Goal: Task Accomplishment & Management: Use online tool/utility

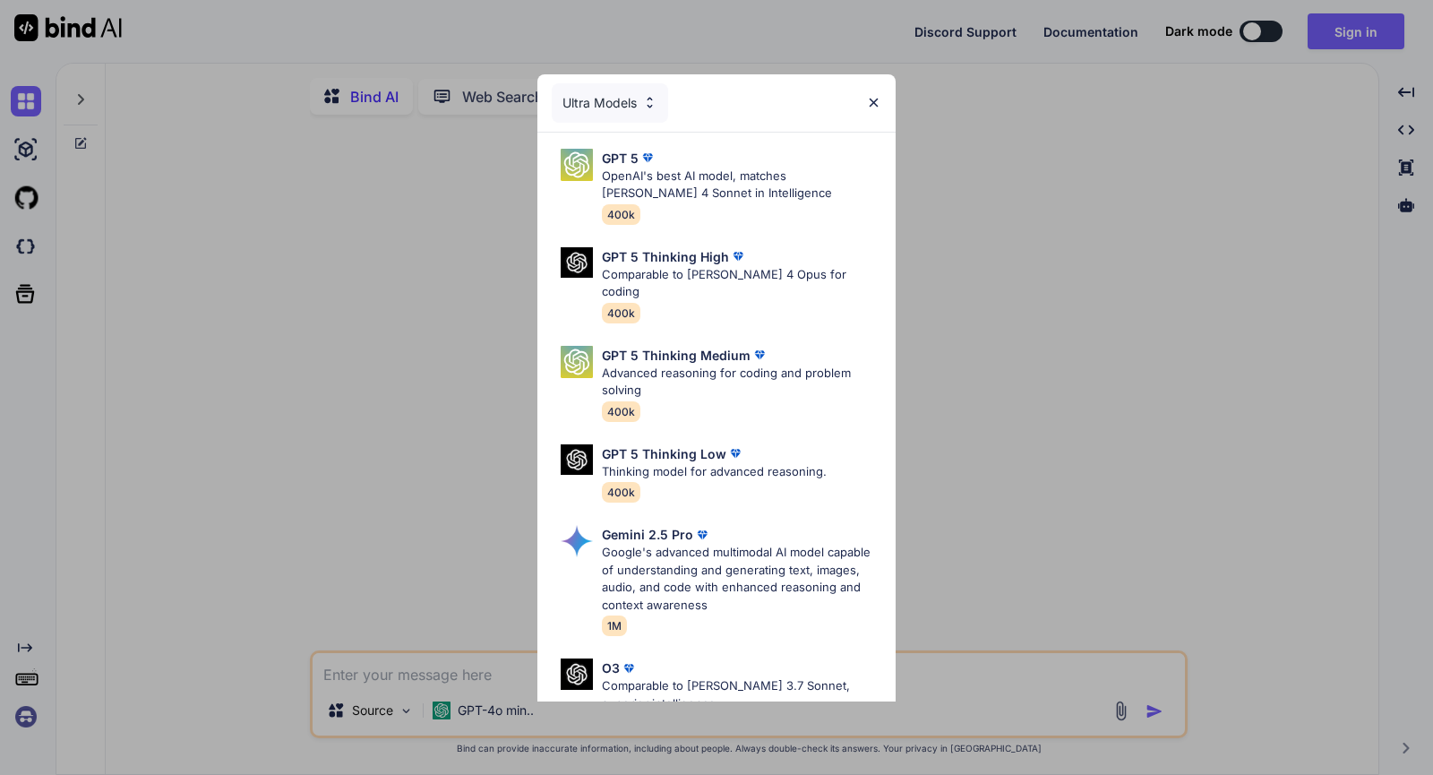
type textarea "x"
click at [939, 175] on div "Ultra Models GPT 5 OpenAI's best AI model, matches [PERSON_NAME] 4 Sonnet in In…" at bounding box center [716, 387] width 1433 height 775
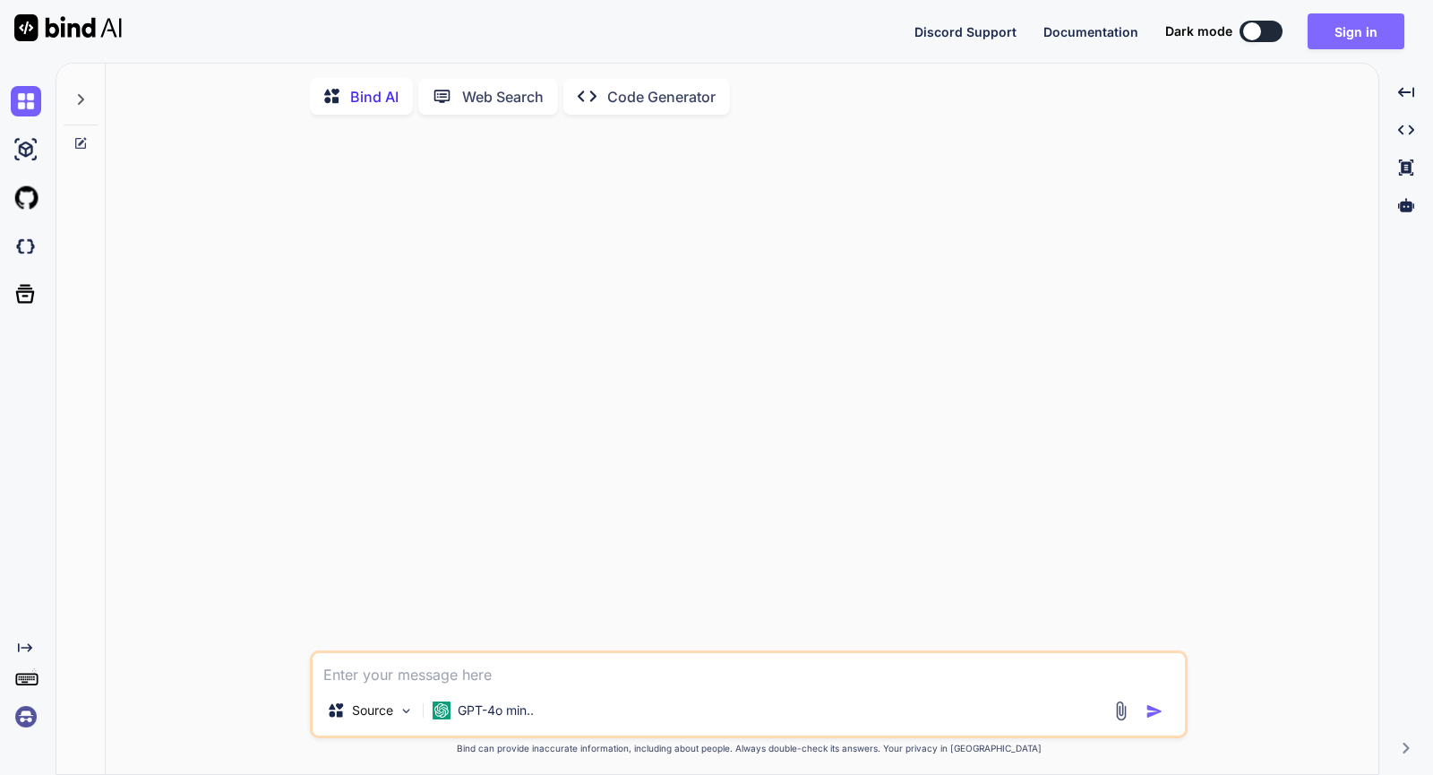
click at [1344, 32] on button "Sign in" at bounding box center [1355, 31] width 97 height 36
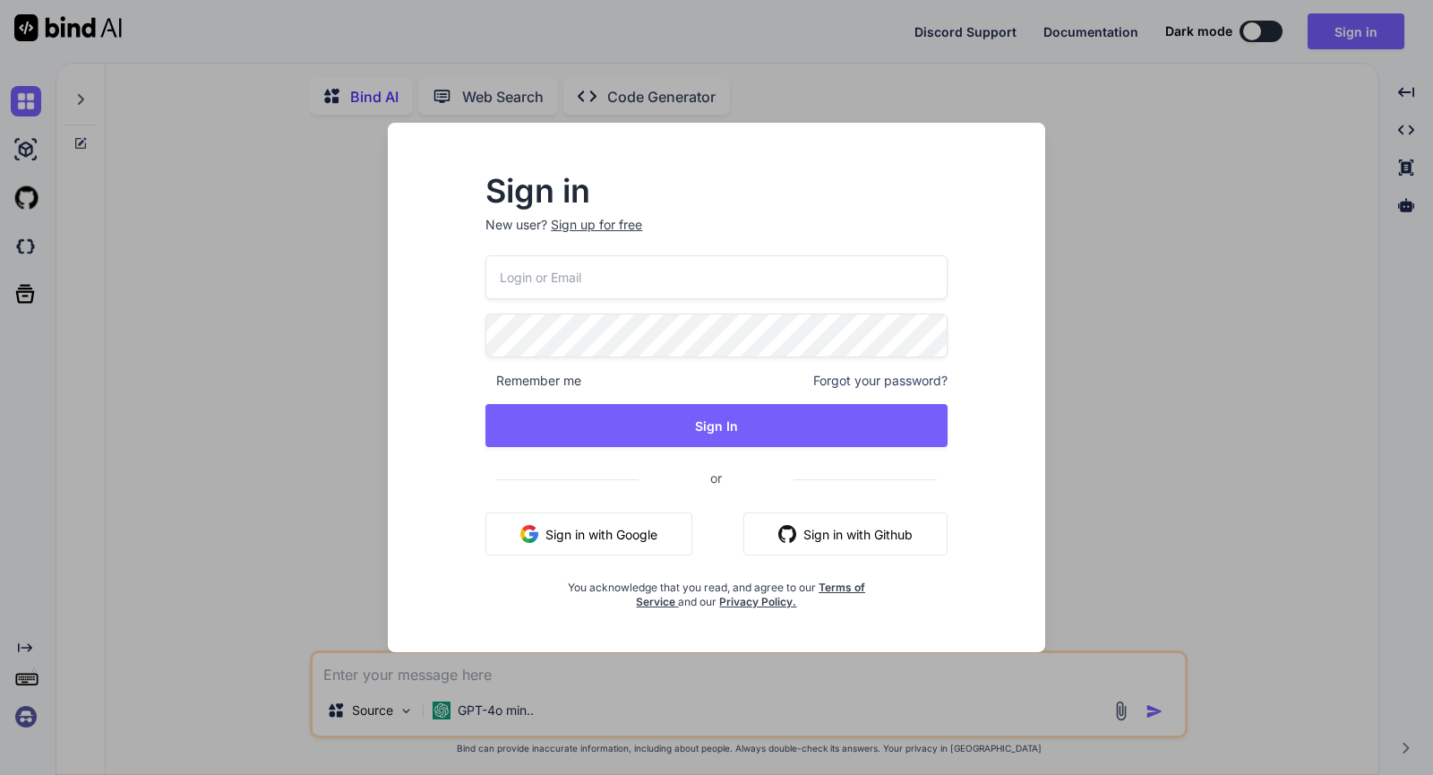
click at [634, 266] on input "email" at bounding box center [716, 277] width 462 height 44
paste input "zBbT#z1zmswfv=)Kwt:>"
type input "[DOMAIN_NAME][EMAIL_ADDRESS][DOMAIN_NAME]"
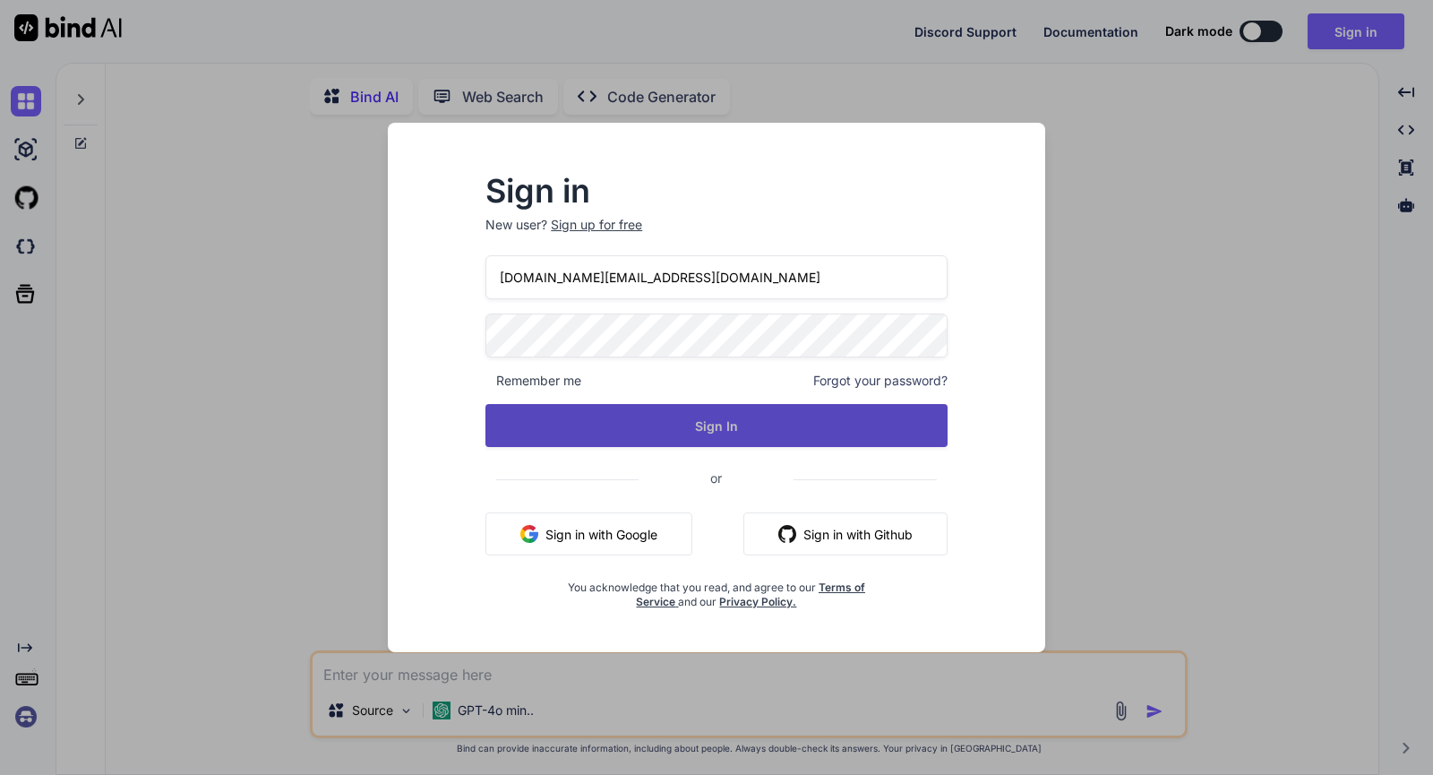
click at [649, 416] on button "Sign In" at bounding box center [716, 425] width 462 height 43
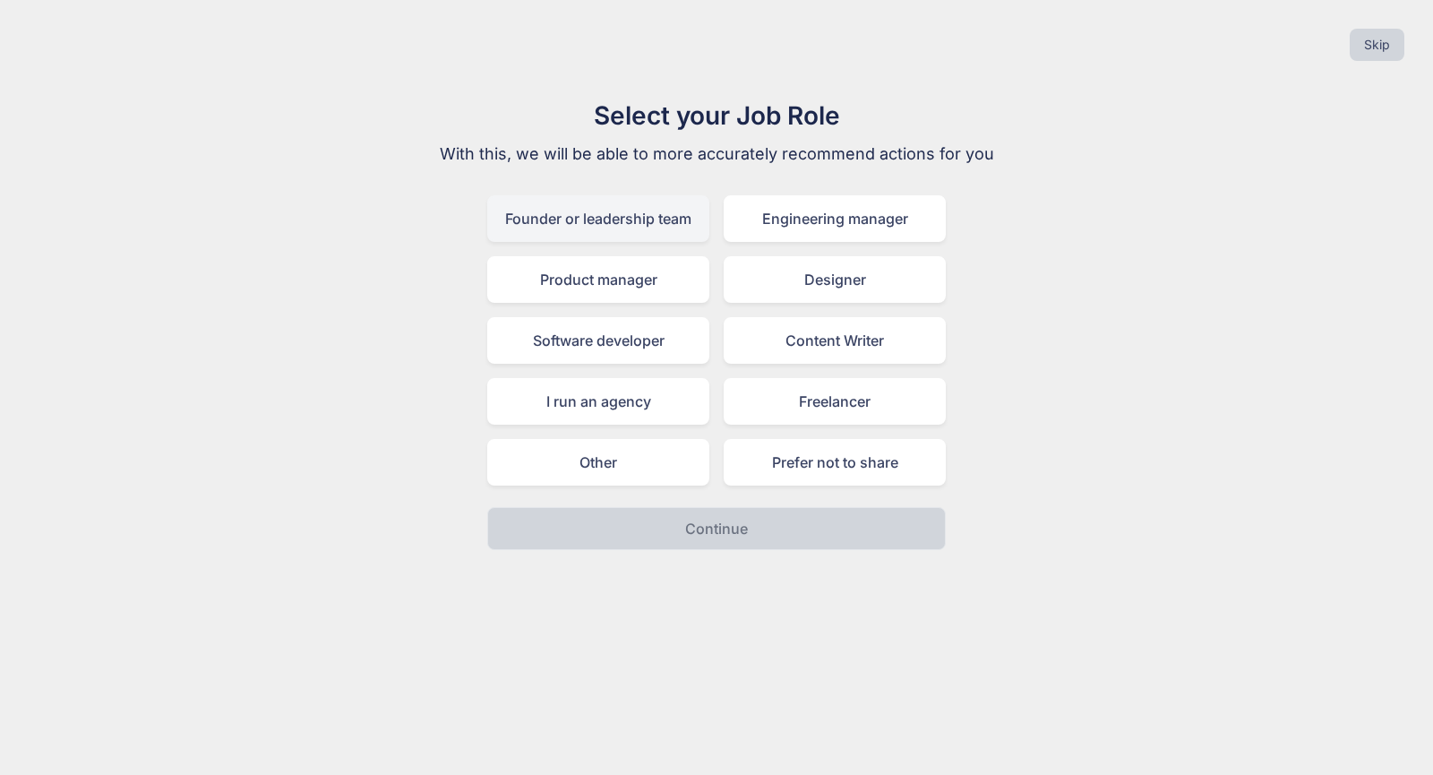
click at [614, 210] on div "Founder or leadership team" at bounding box center [598, 218] width 222 height 47
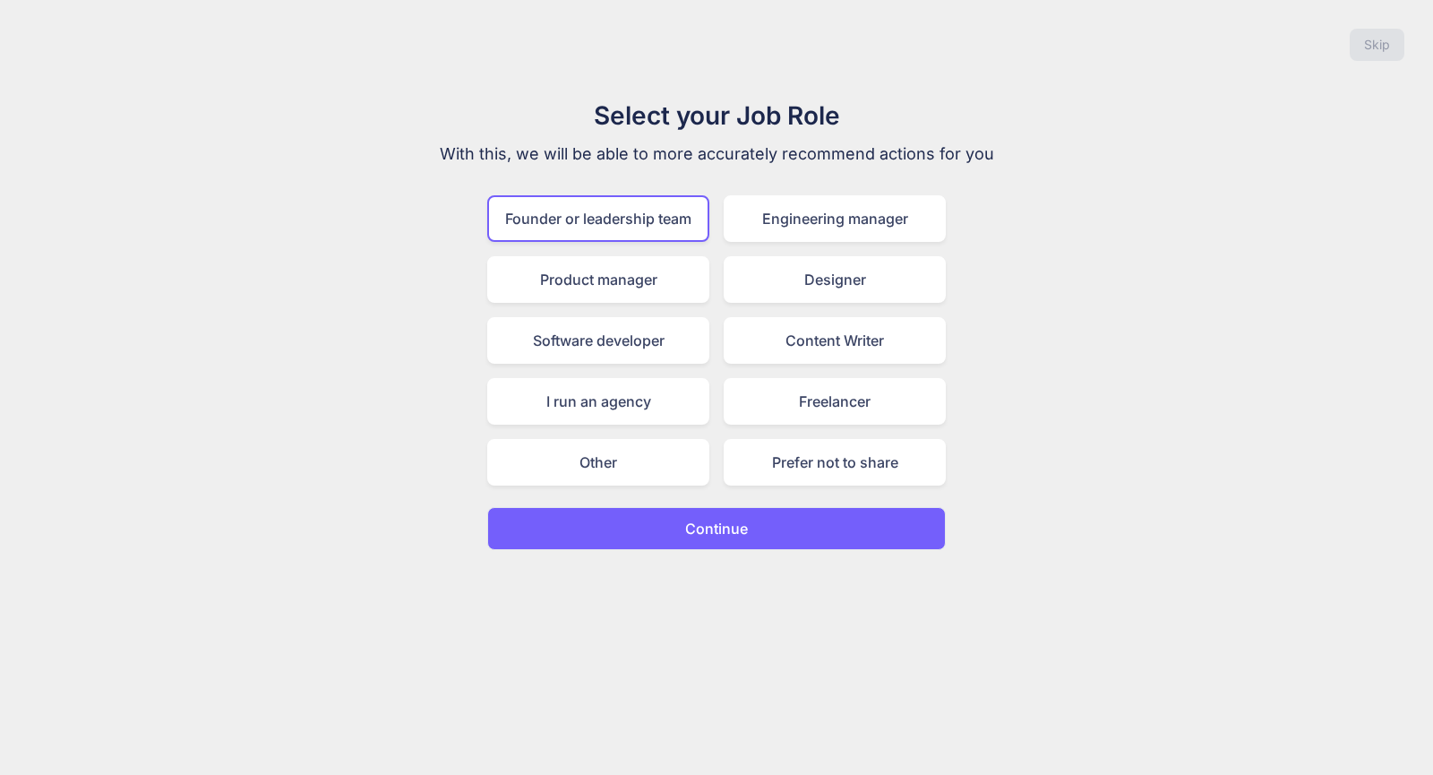
click at [729, 527] on p "Continue" at bounding box center [716, 528] width 63 height 21
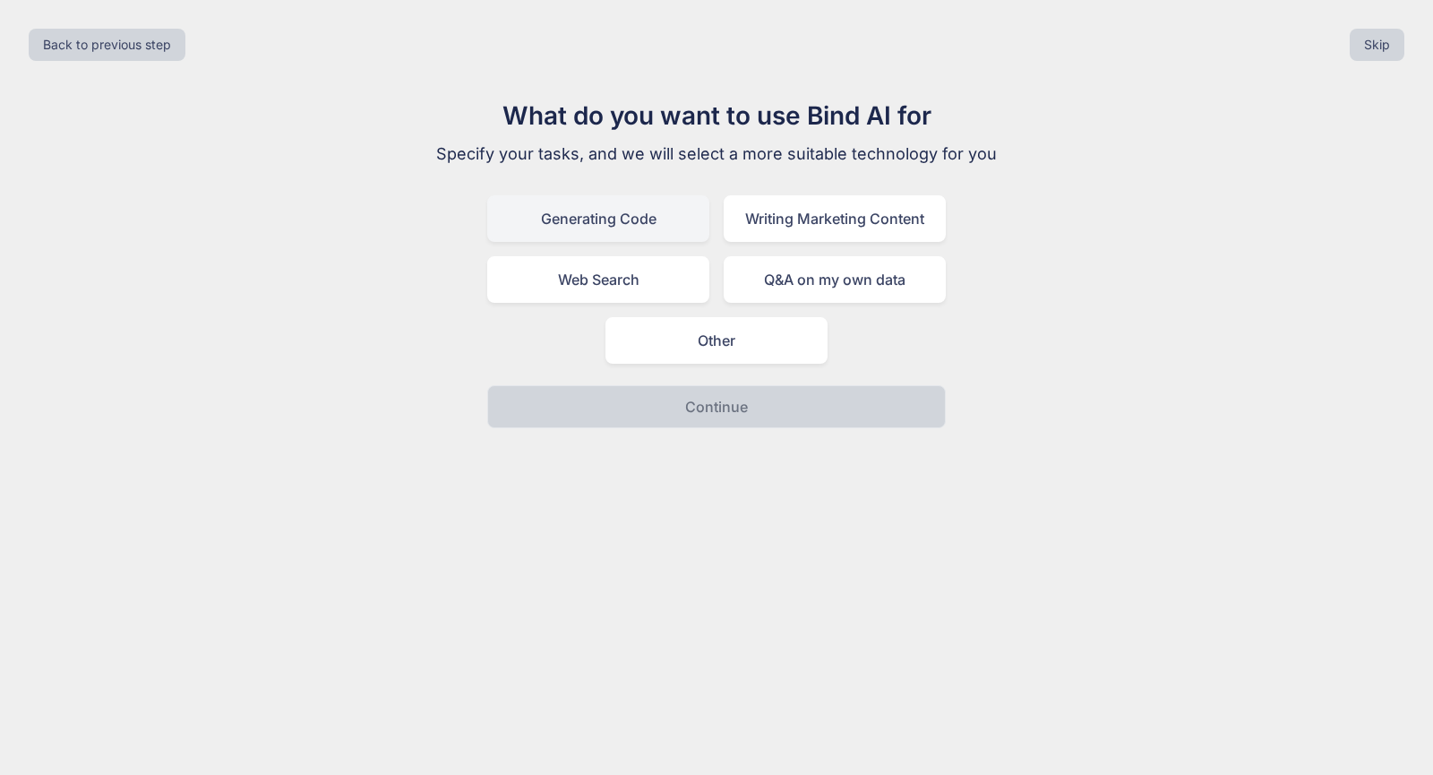
click at [631, 235] on div "Generating Code" at bounding box center [598, 218] width 222 height 47
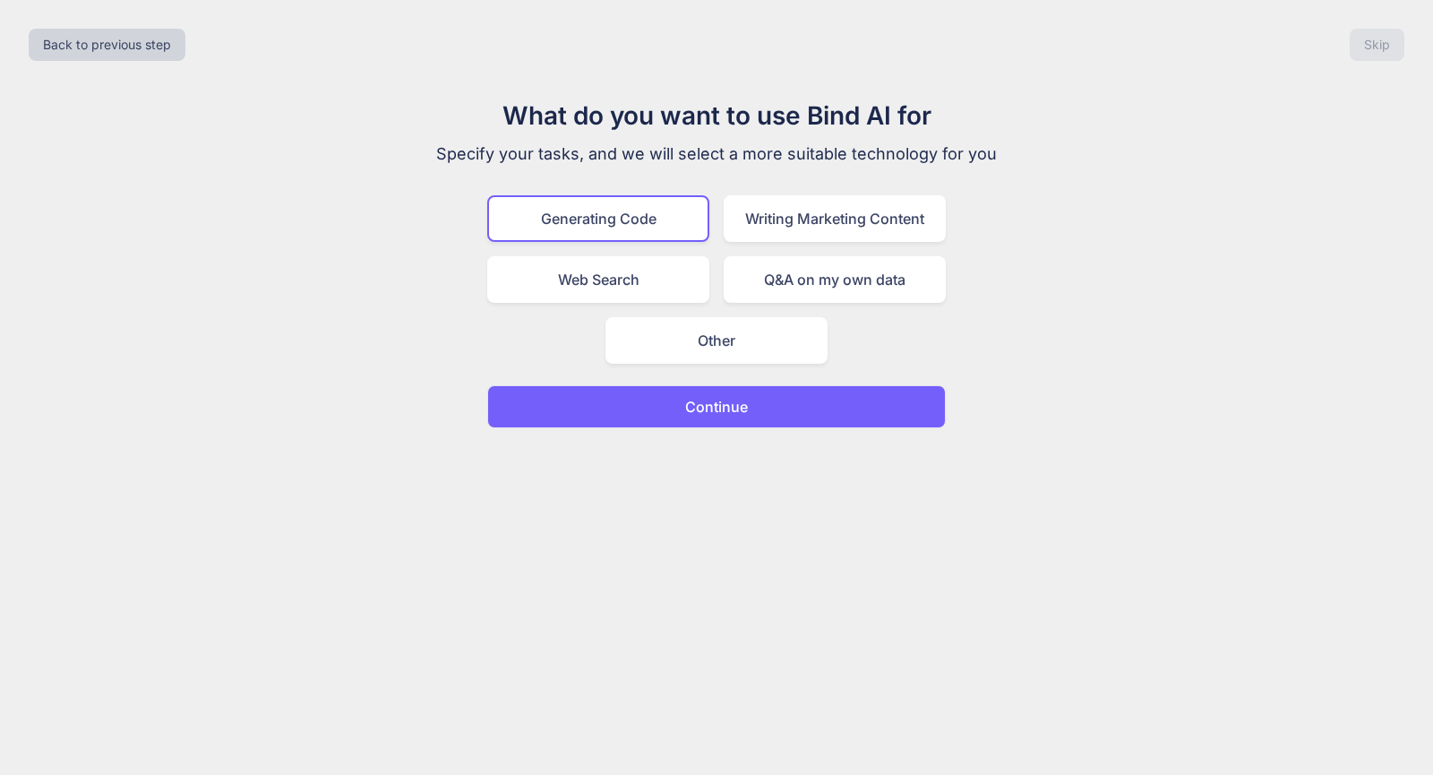
click at [738, 415] on p "Continue" at bounding box center [716, 406] width 63 height 21
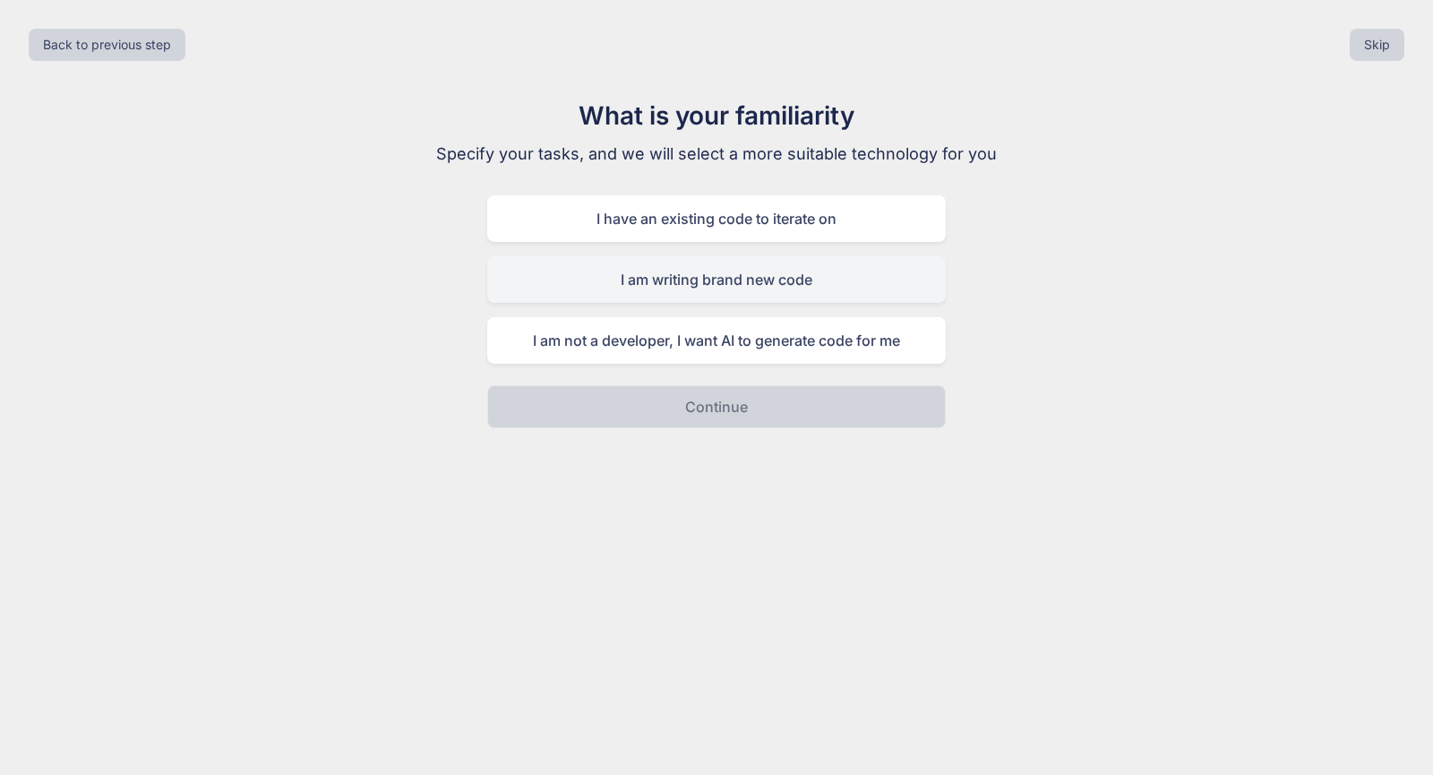
click at [759, 279] on div "I am writing brand new code" at bounding box center [716, 279] width 459 height 47
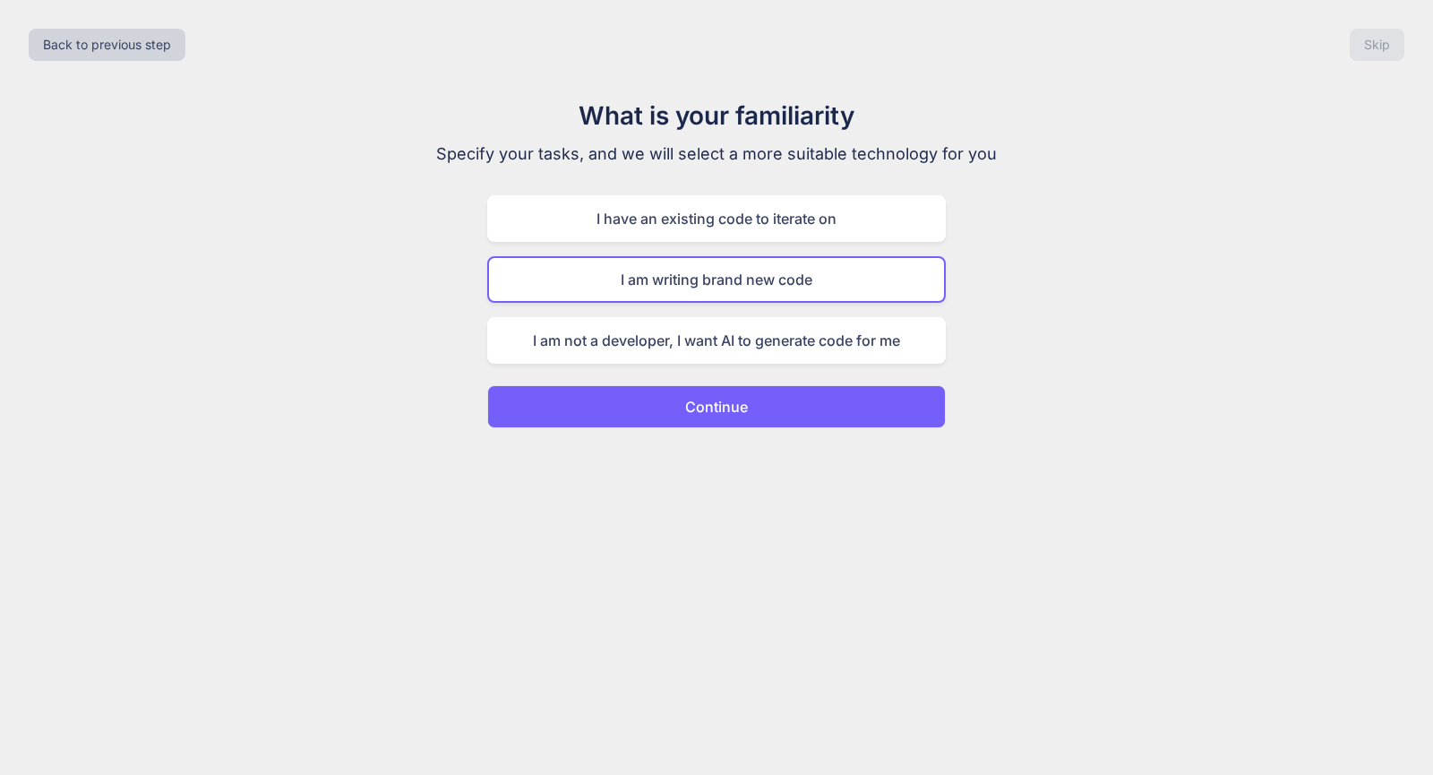
click at [752, 401] on button "Continue" at bounding box center [716, 406] width 459 height 43
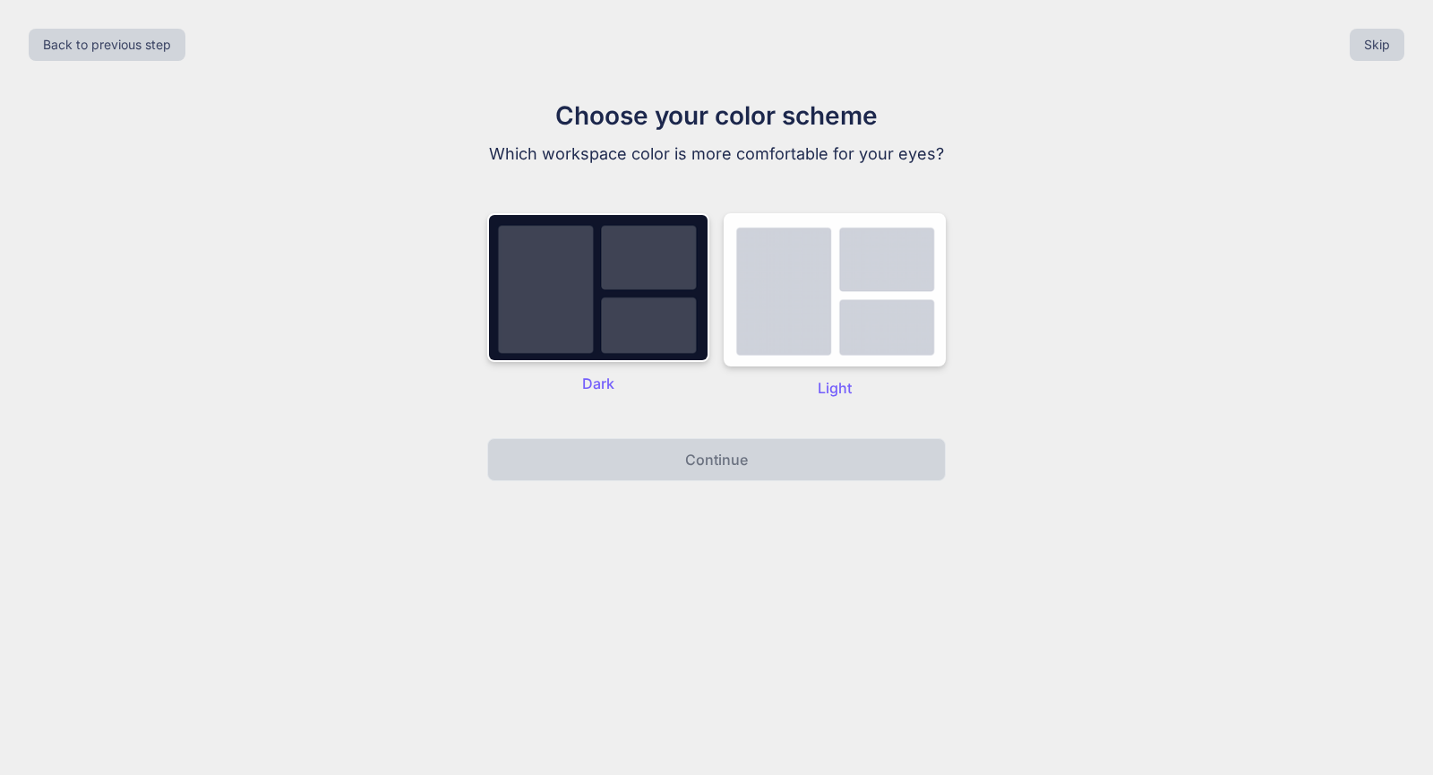
click at [636, 363] on div "Dark" at bounding box center [598, 305] width 222 height 185
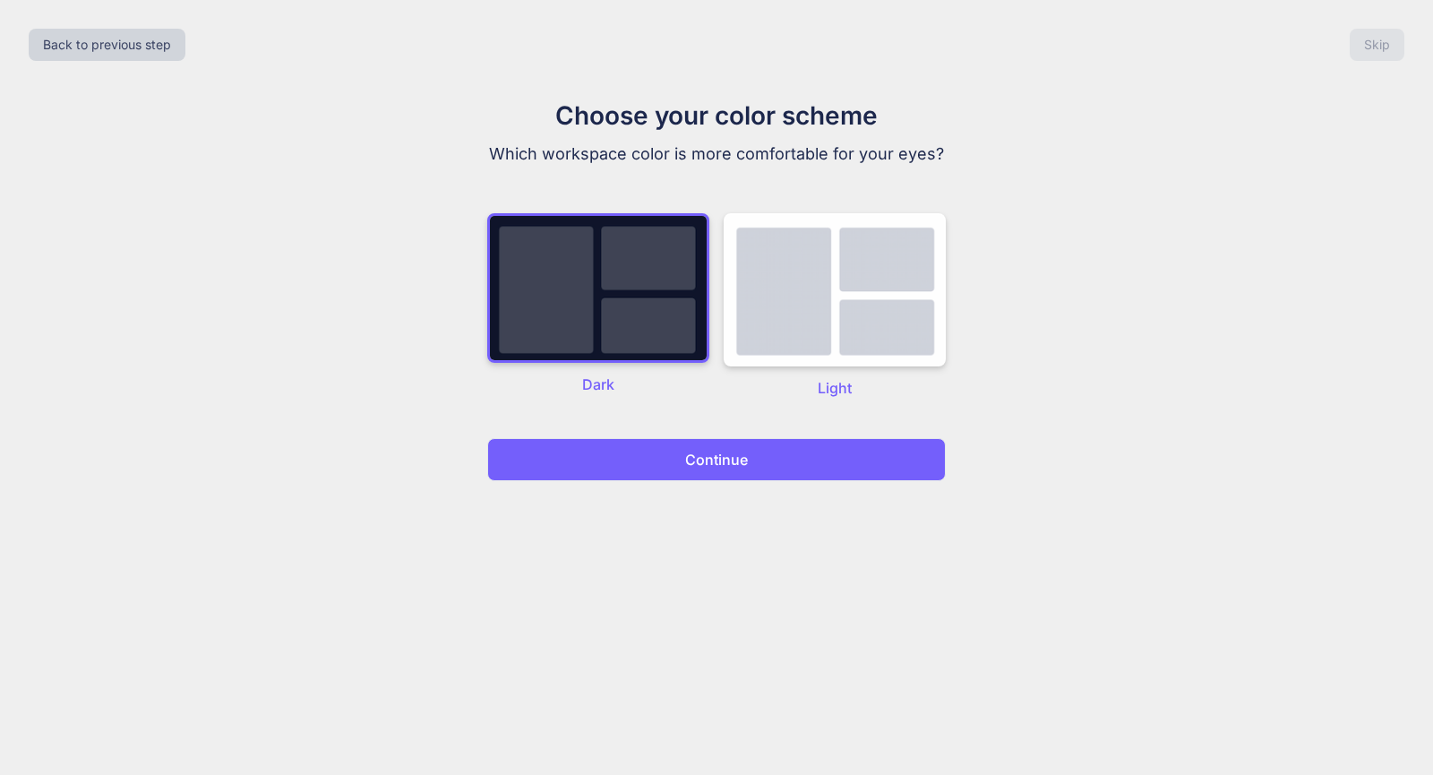
click at [633, 331] on img at bounding box center [598, 288] width 222 height 150
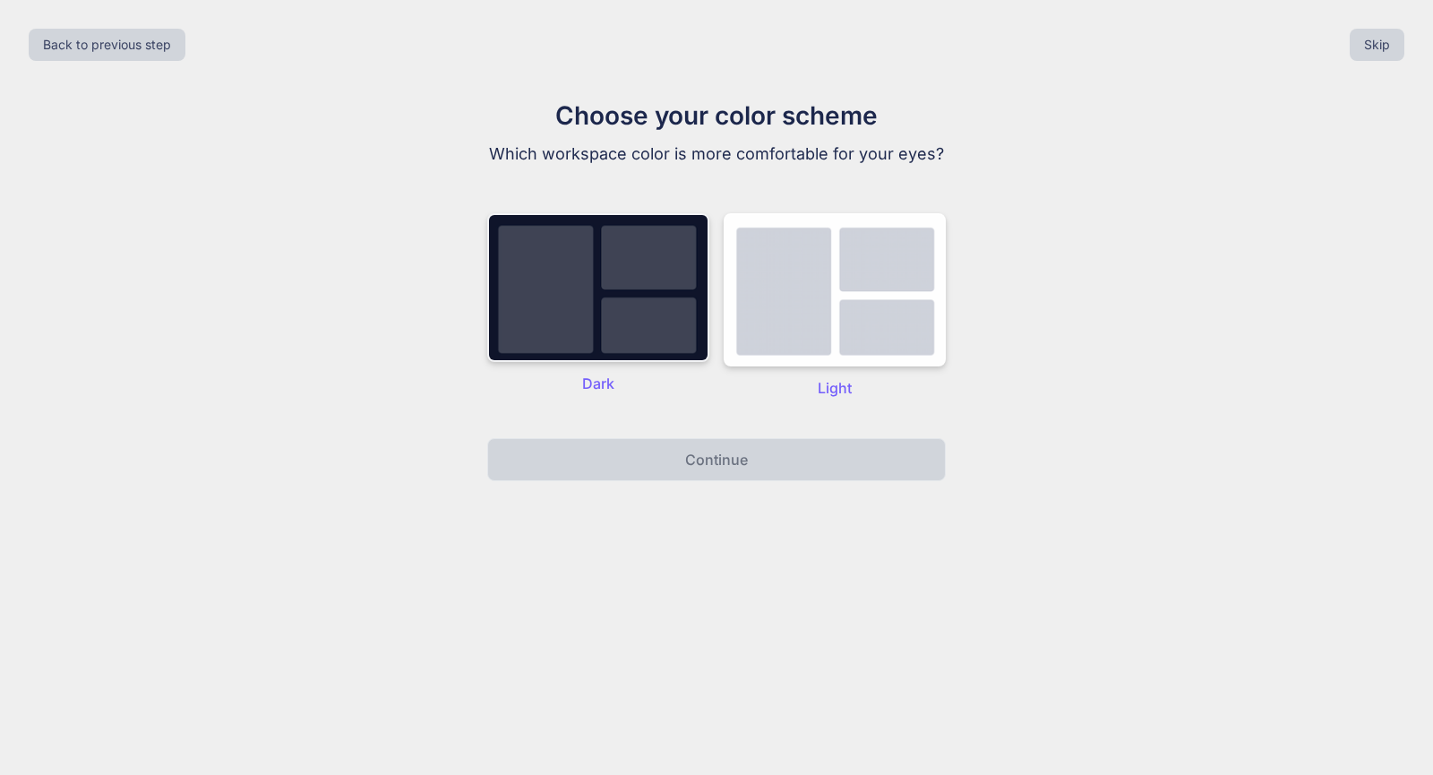
click at [649, 337] on img at bounding box center [598, 287] width 222 height 149
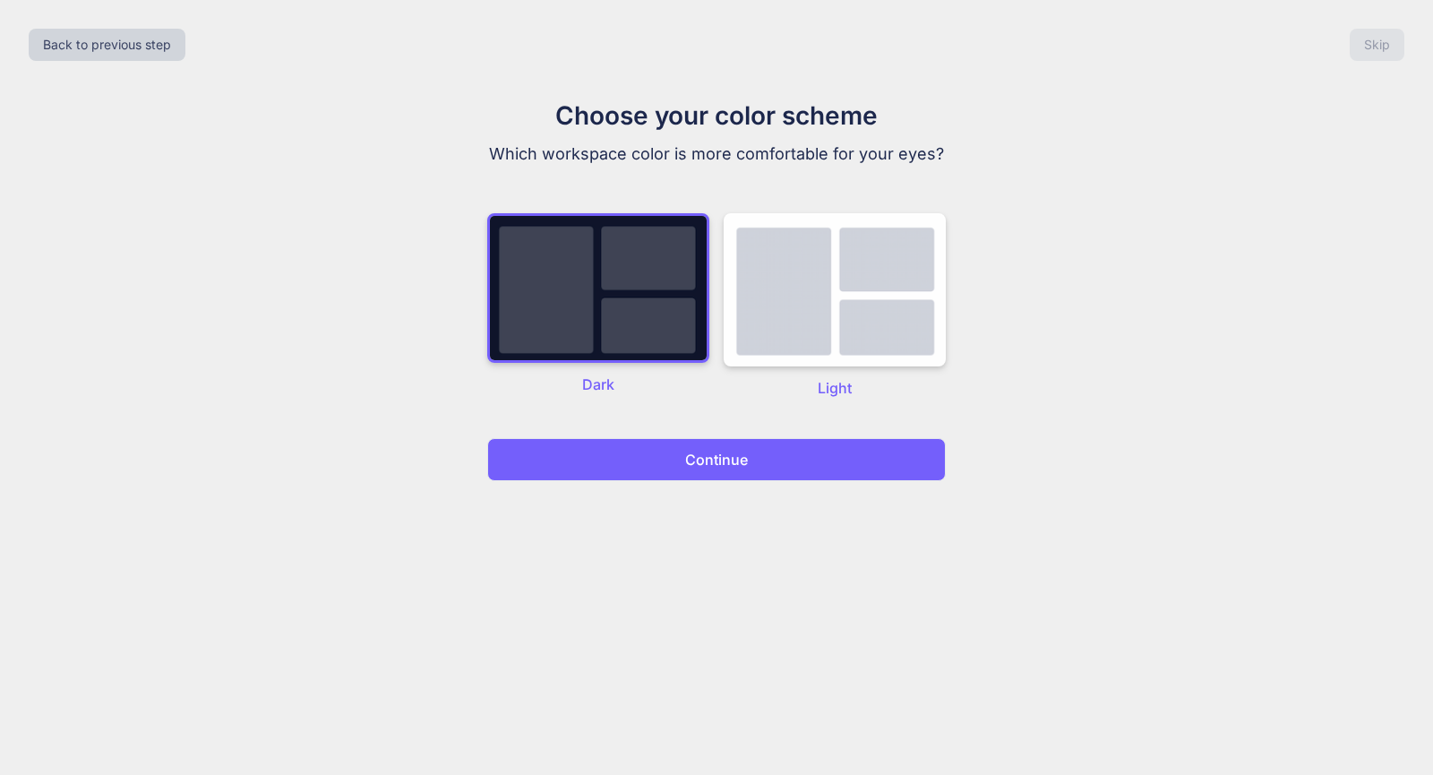
click at [690, 450] on p "Continue" at bounding box center [716, 459] width 63 height 21
click at [771, 454] on button "Continue" at bounding box center [716, 459] width 459 height 43
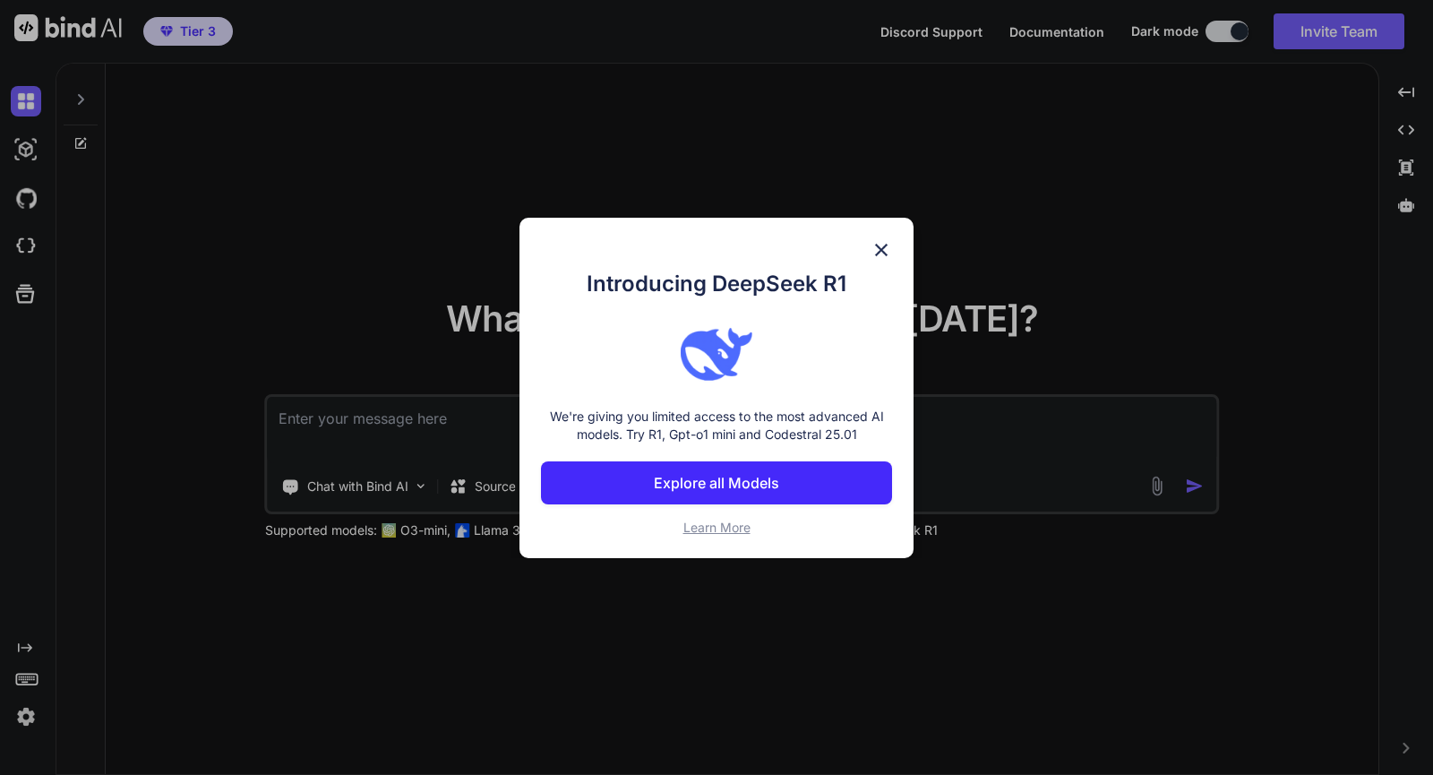
click at [884, 244] on img at bounding box center [880, 249] width 21 height 21
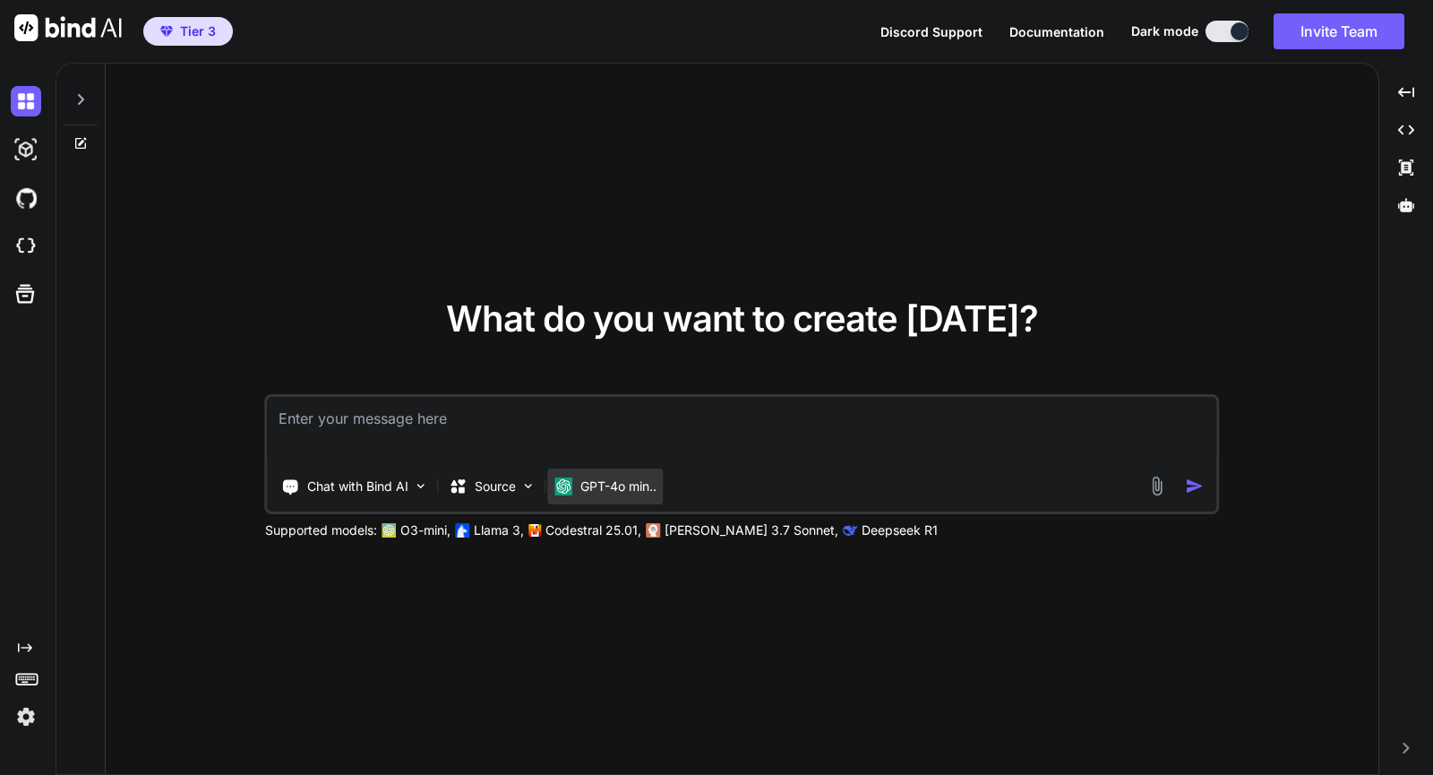
click at [609, 491] on p "GPT-4o min.." at bounding box center [618, 486] width 76 height 18
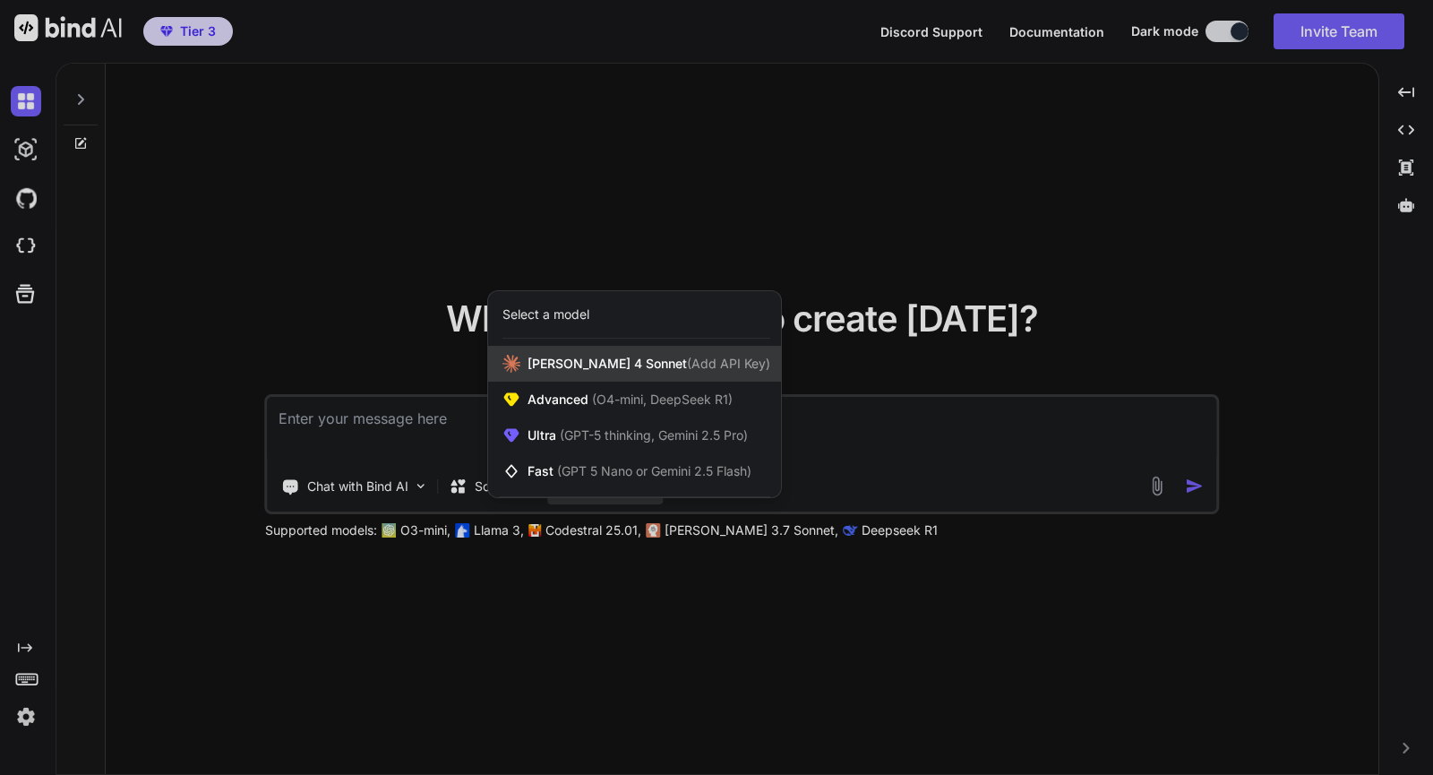
click at [624, 374] on div "[PERSON_NAME] 4 Sonnet (Add API Key)" at bounding box center [634, 364] width 293 height 36
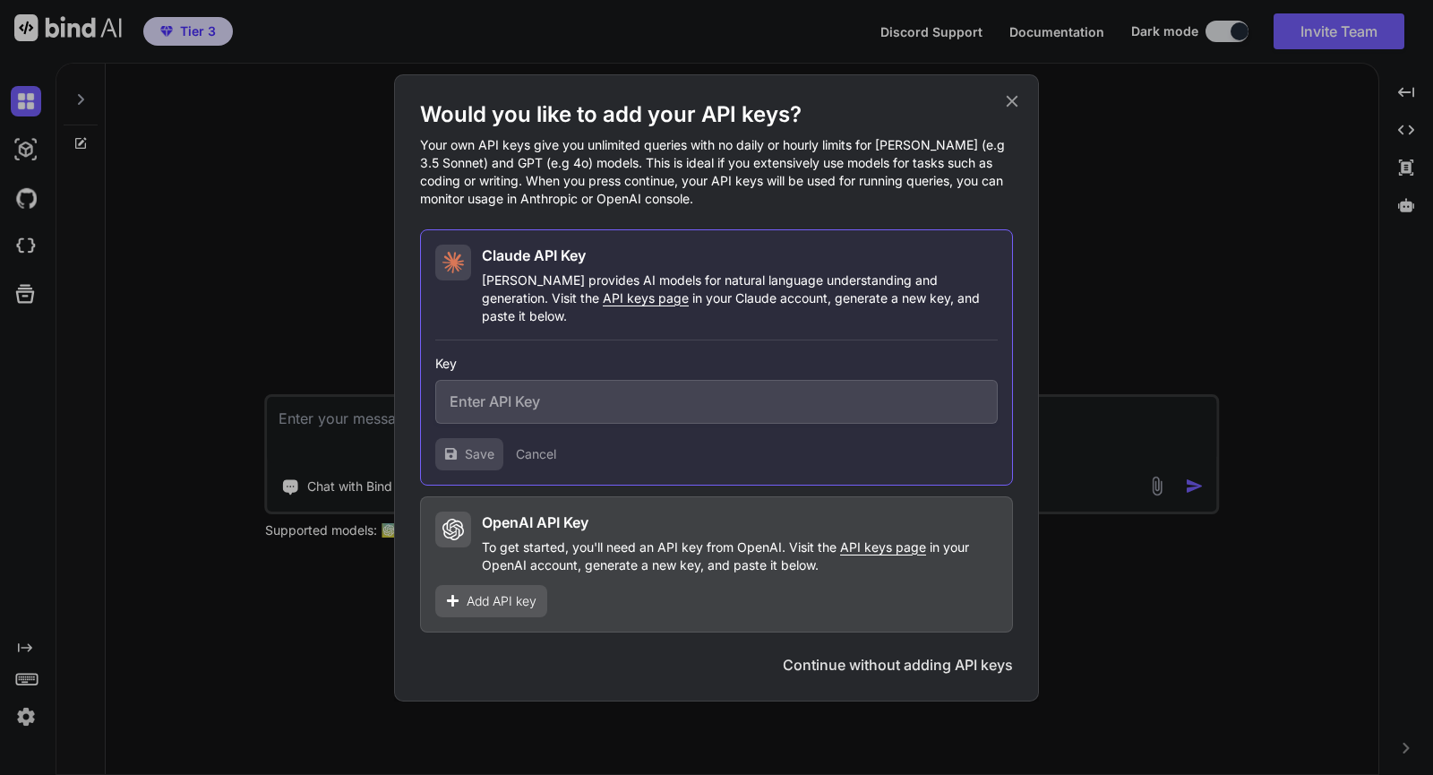
click at [626, 381] on input "text" at bounding box center [716, 402] width 562 height 44
click at [1016, 109] on icon at bounding box center [1012, 101] width 20 height 20
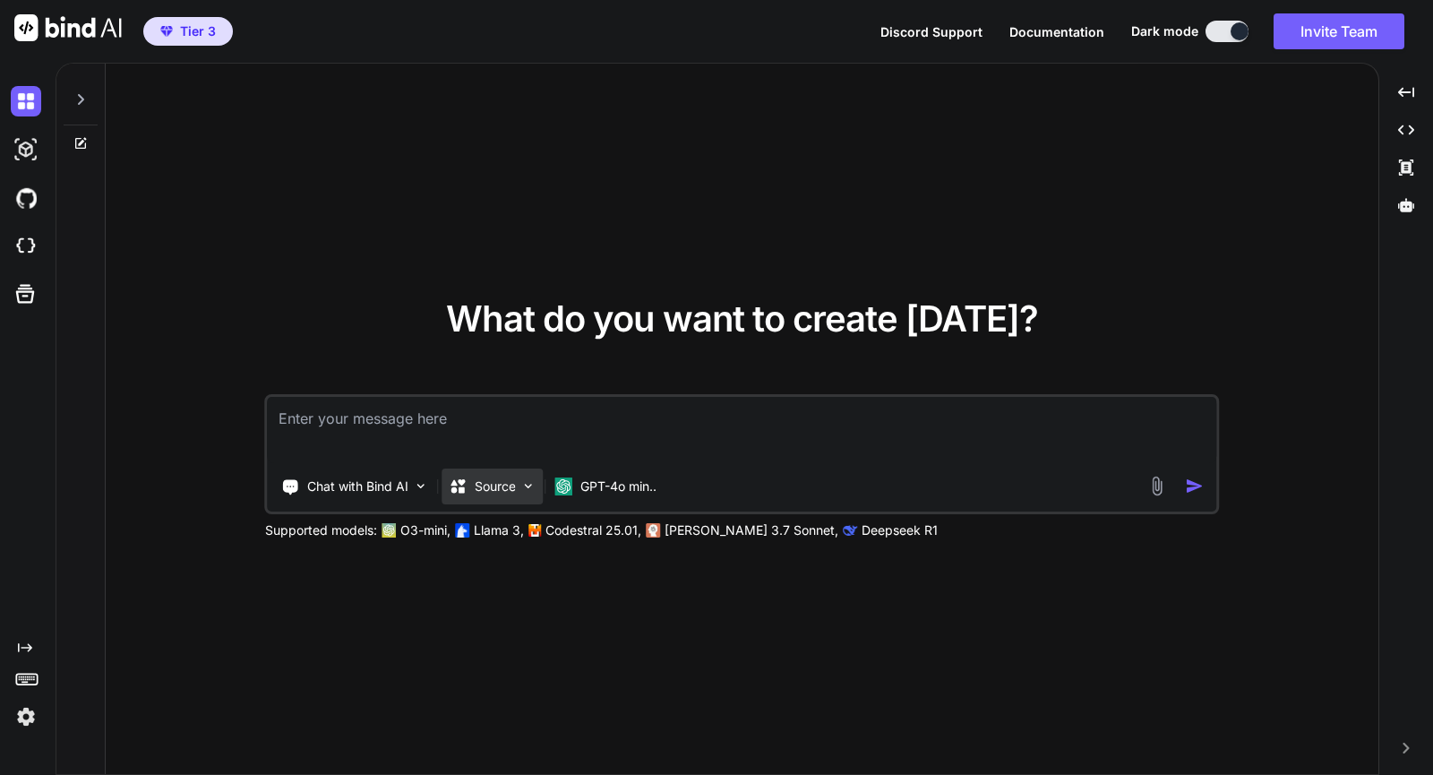
click at [536, 495] on div "Source" at bounding box center [492, 486] width 101 height 36
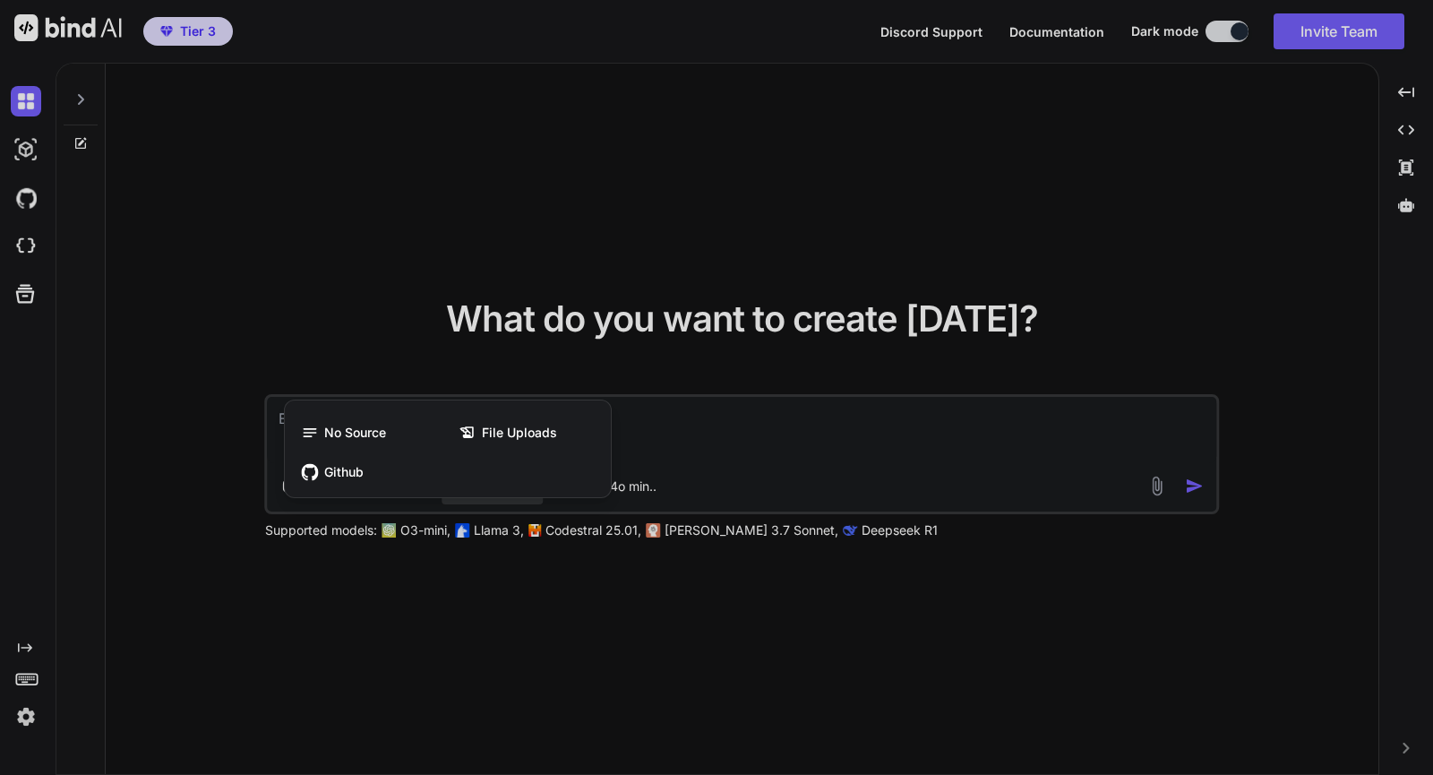
click at [709, 485] on div at bounding box center [716, 387] width 1433 height 775
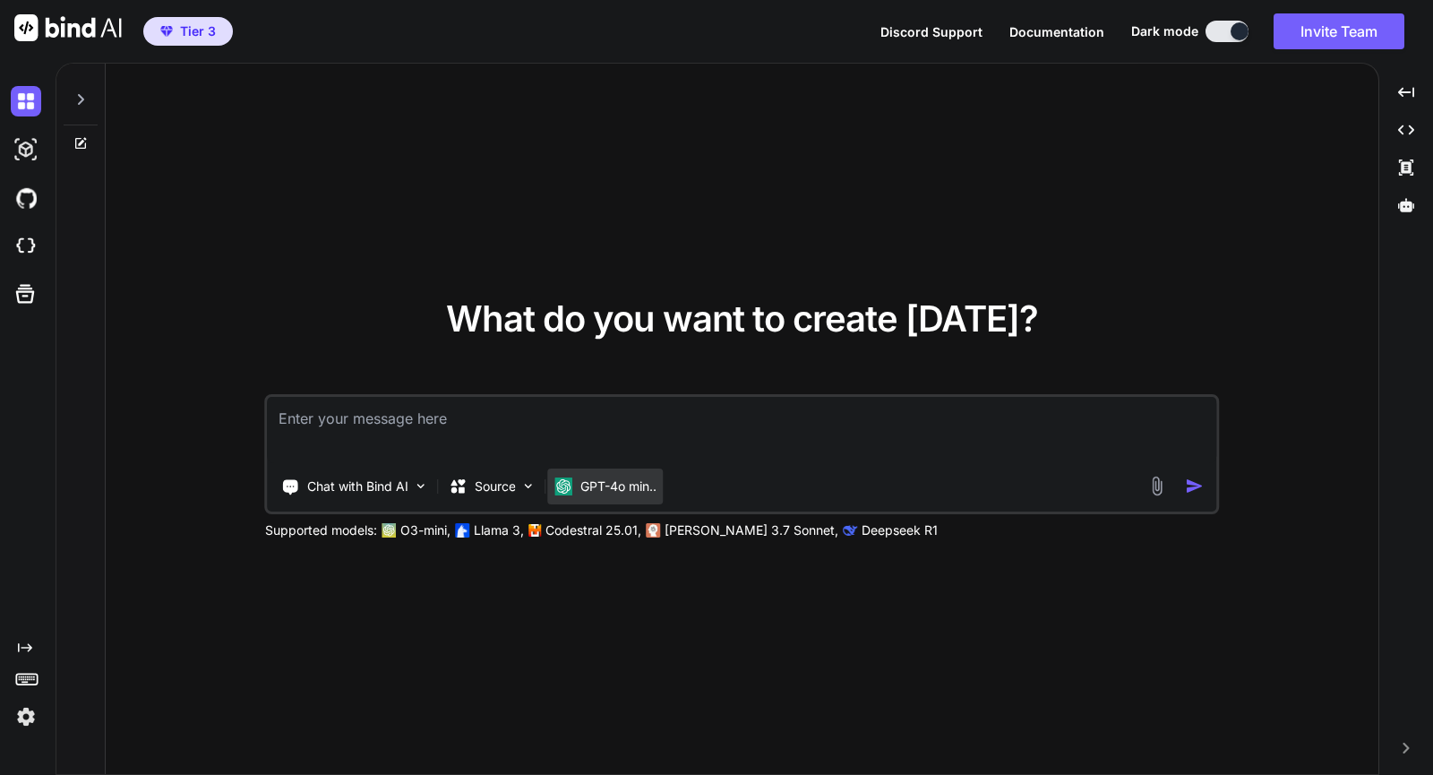
click at [654, 492] on p "GPT-4o min.." at bounding box center [618, 486] width 76 height 18
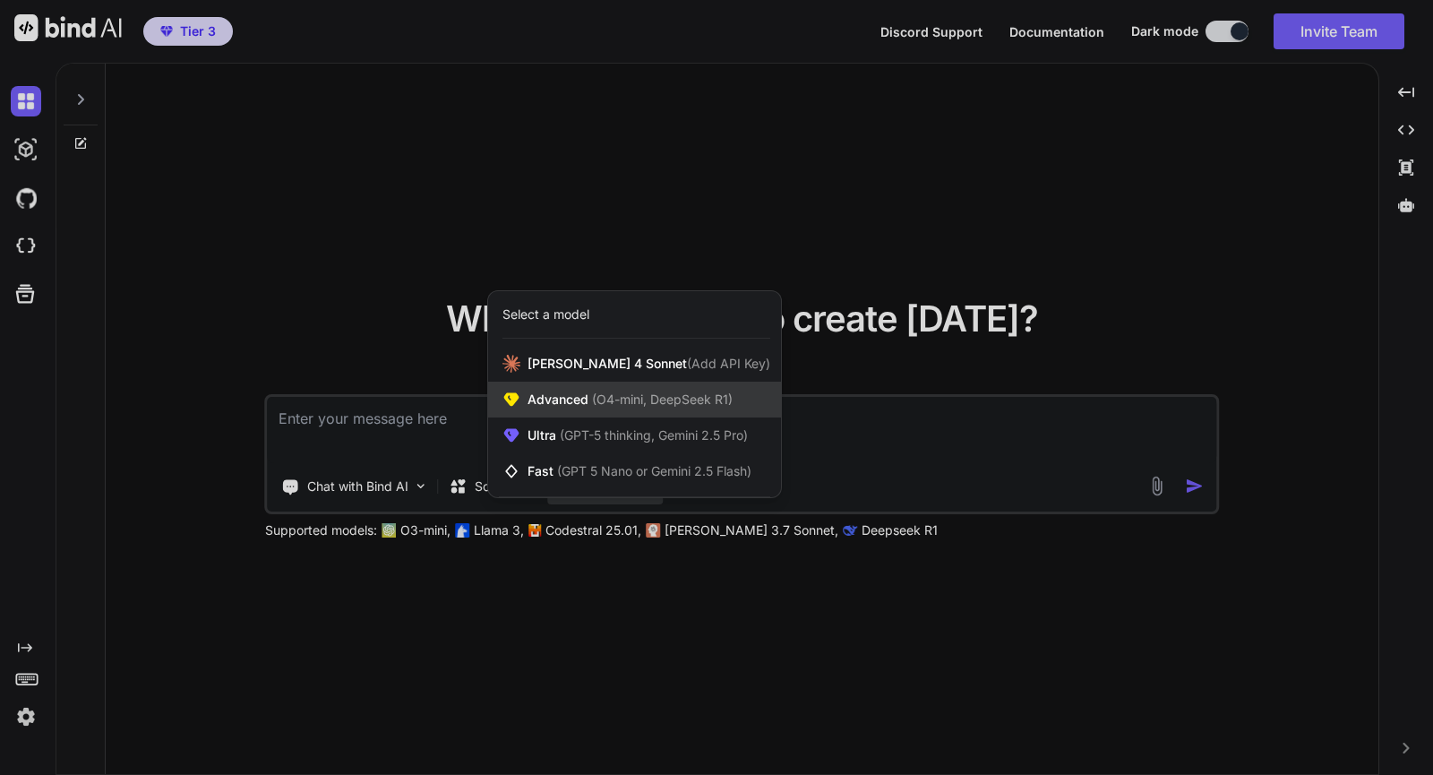
click at [648, 402] on span "(O4-mini, DeepSeek R1)" at bounding box center [660, 398] width 144 height 15
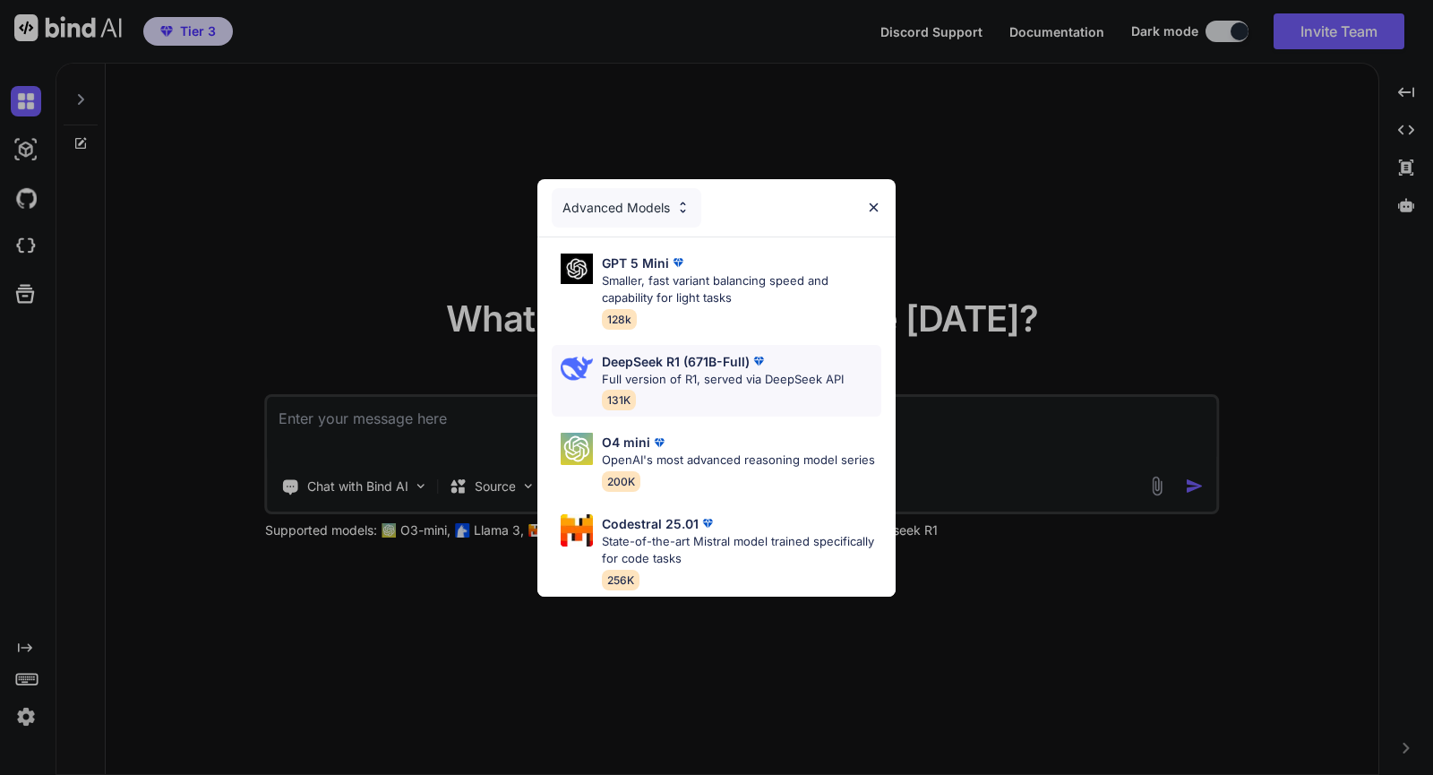
click at [765, 373] on div "DeepSeek R1 (671B-Full) Full version of R1, served via DeepSeek API 131K" at bounding box center [723, 381] width 242 height 58
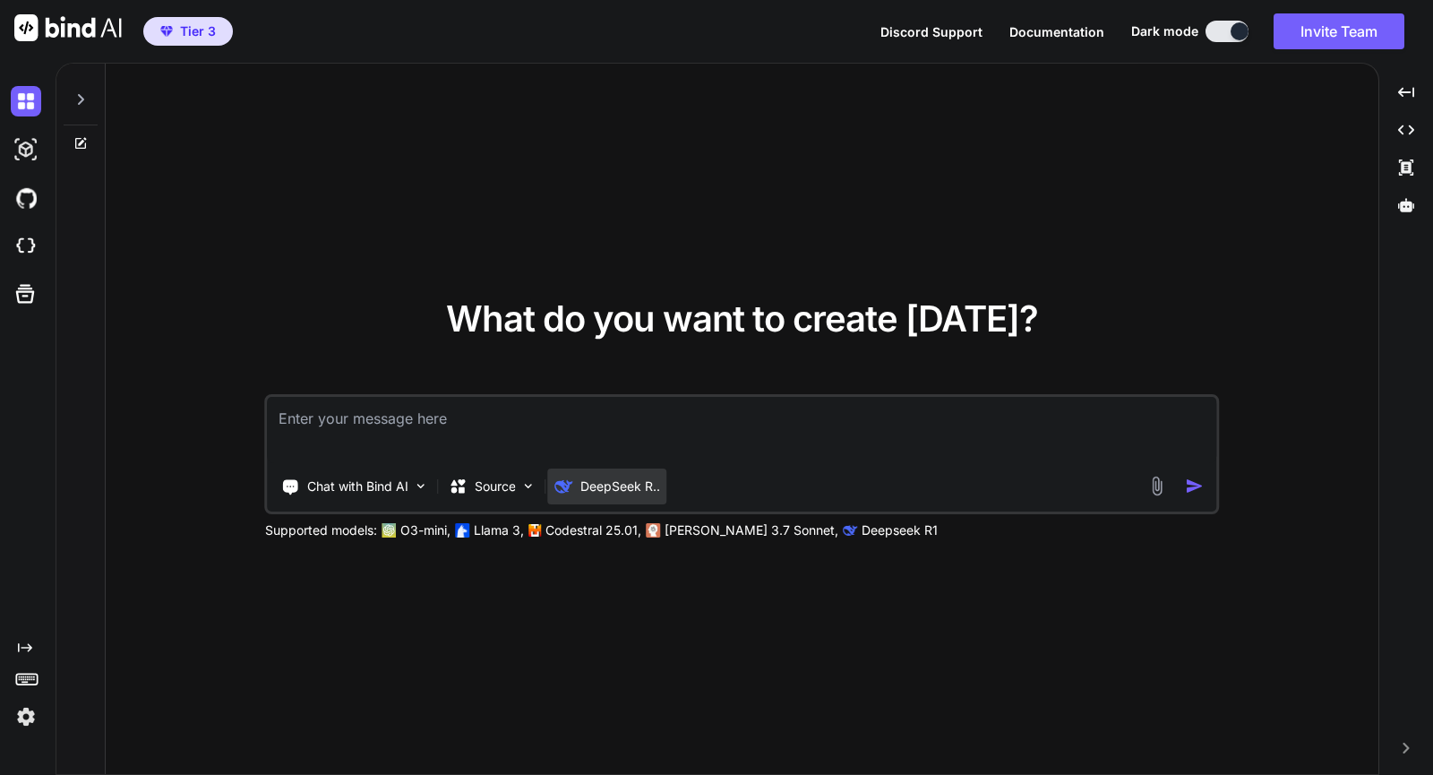
click at [647, 495] on div "DeepSeek R.." at bounding box center [607, 486] width 119 height 36
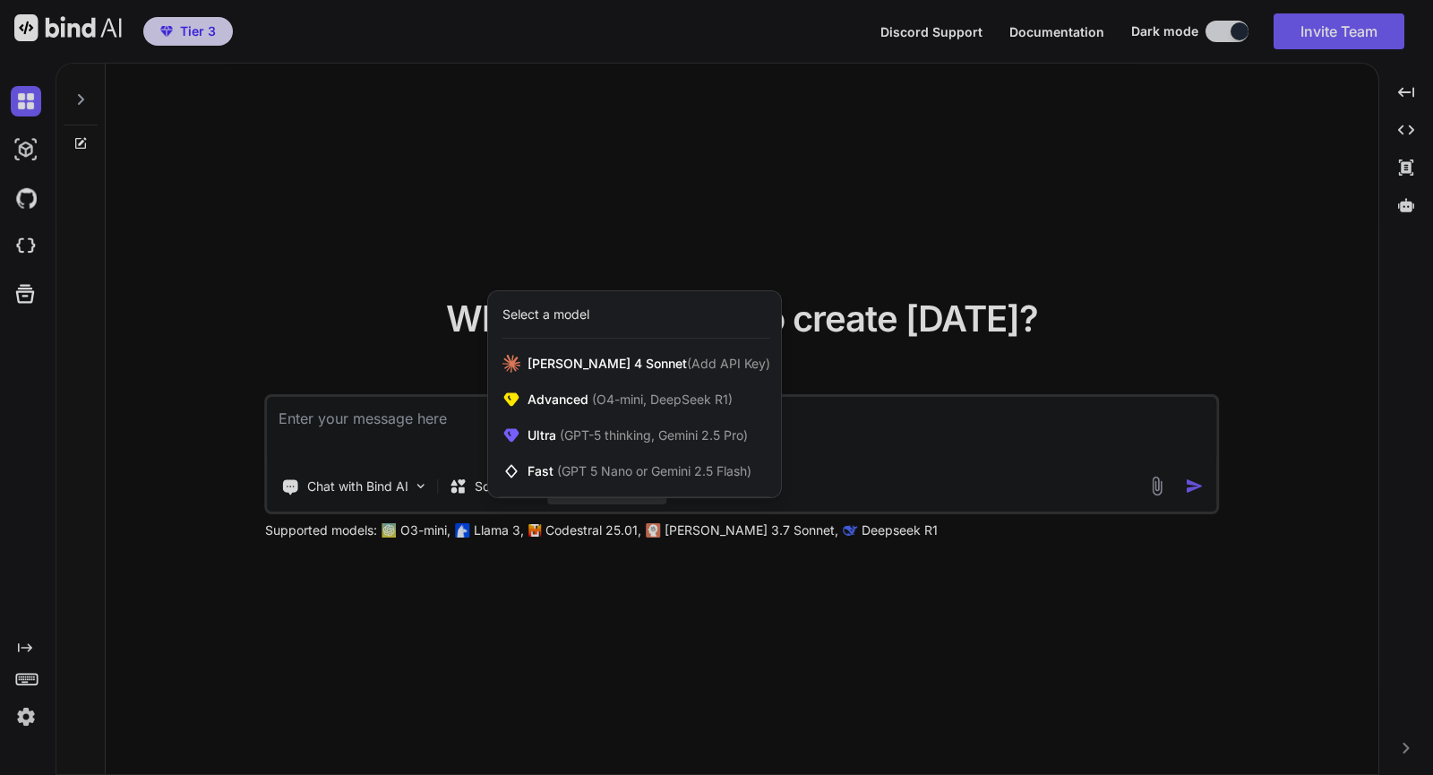
click at [647, 496] on div at bounding box center [634, 496] width 271 height 1
click at [682, 557] on div at bounding box center [716, 387] width 1433 height 775
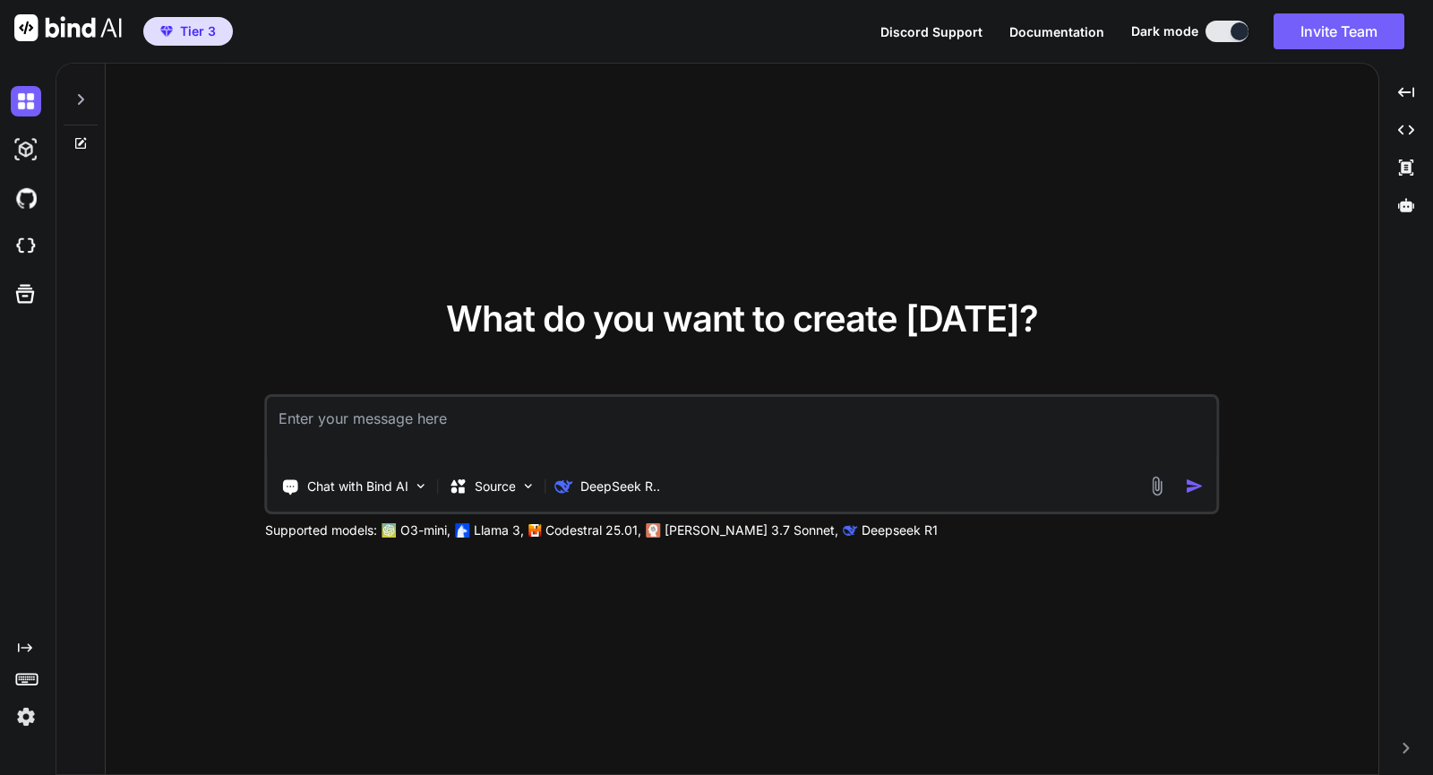
click at [683, 532] on p "[PERSON_NAME] 3.7 Sonnet," at bounding box center [751, 530] width 174 height 18
click at [650, 488] on p "DeepSeek R.." at bounding box center [620, 486] width 80 height 18
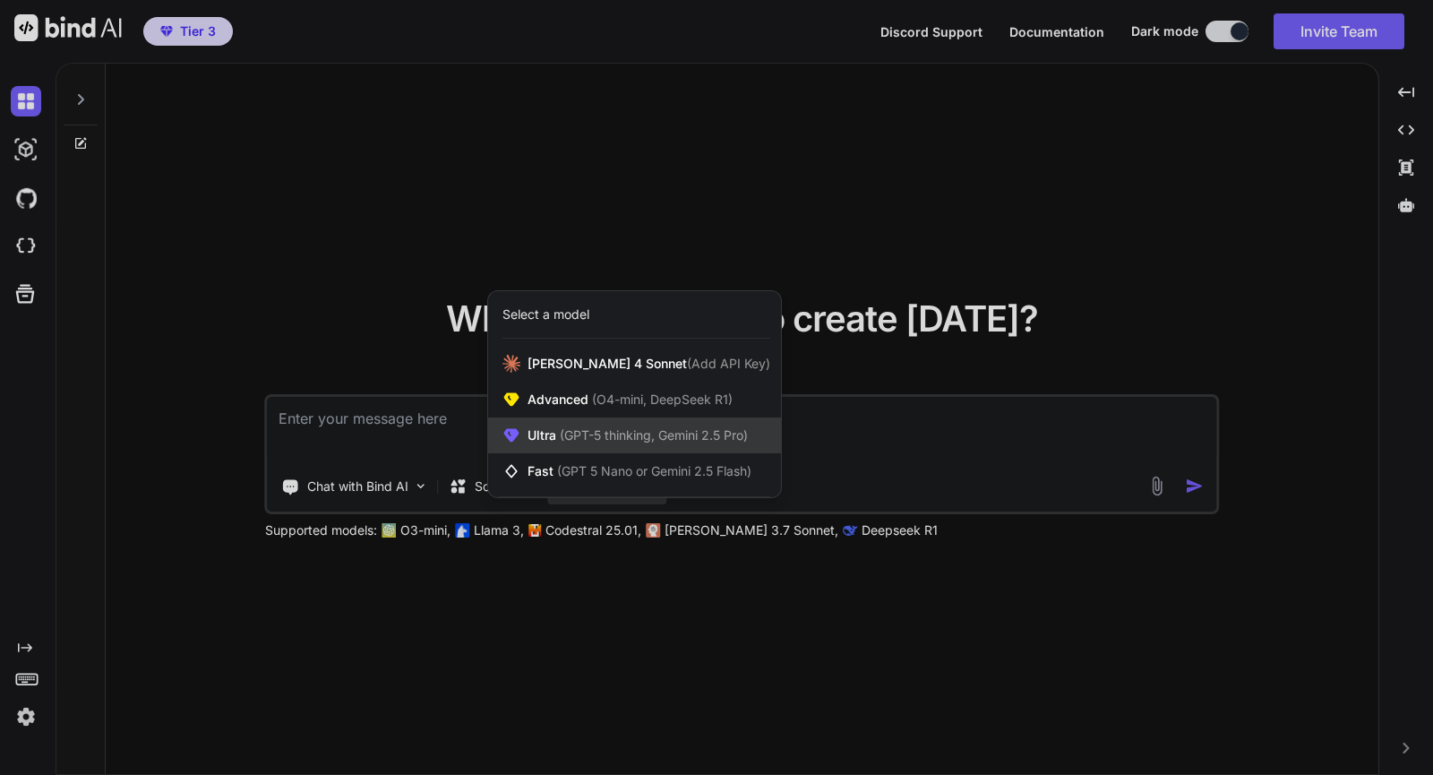
click at [664, 447] on div "Ultra (GPT-5 thinking, Gemini 2.5 Pro)" at bounding box center [634, 435] width 293 height 36
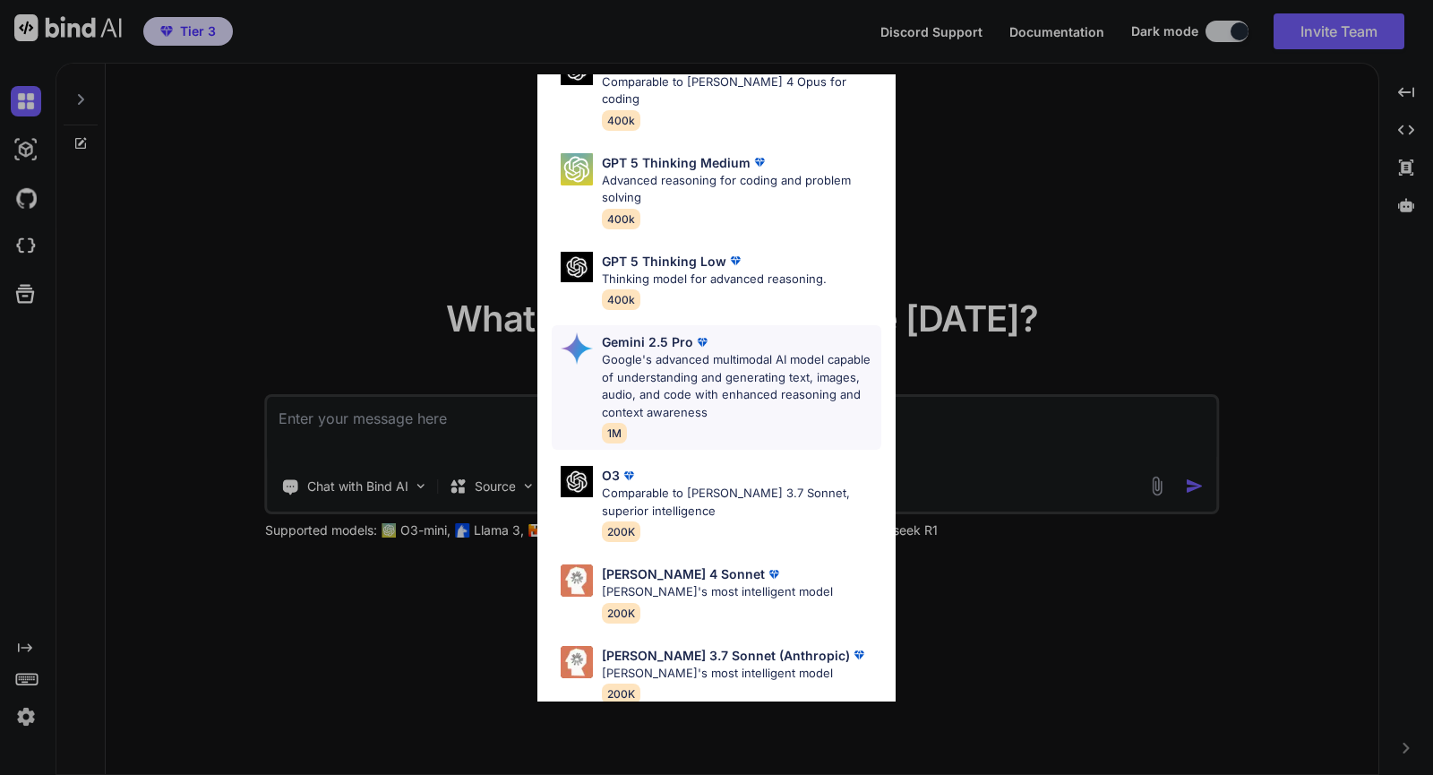
scroll to position [198, 0]
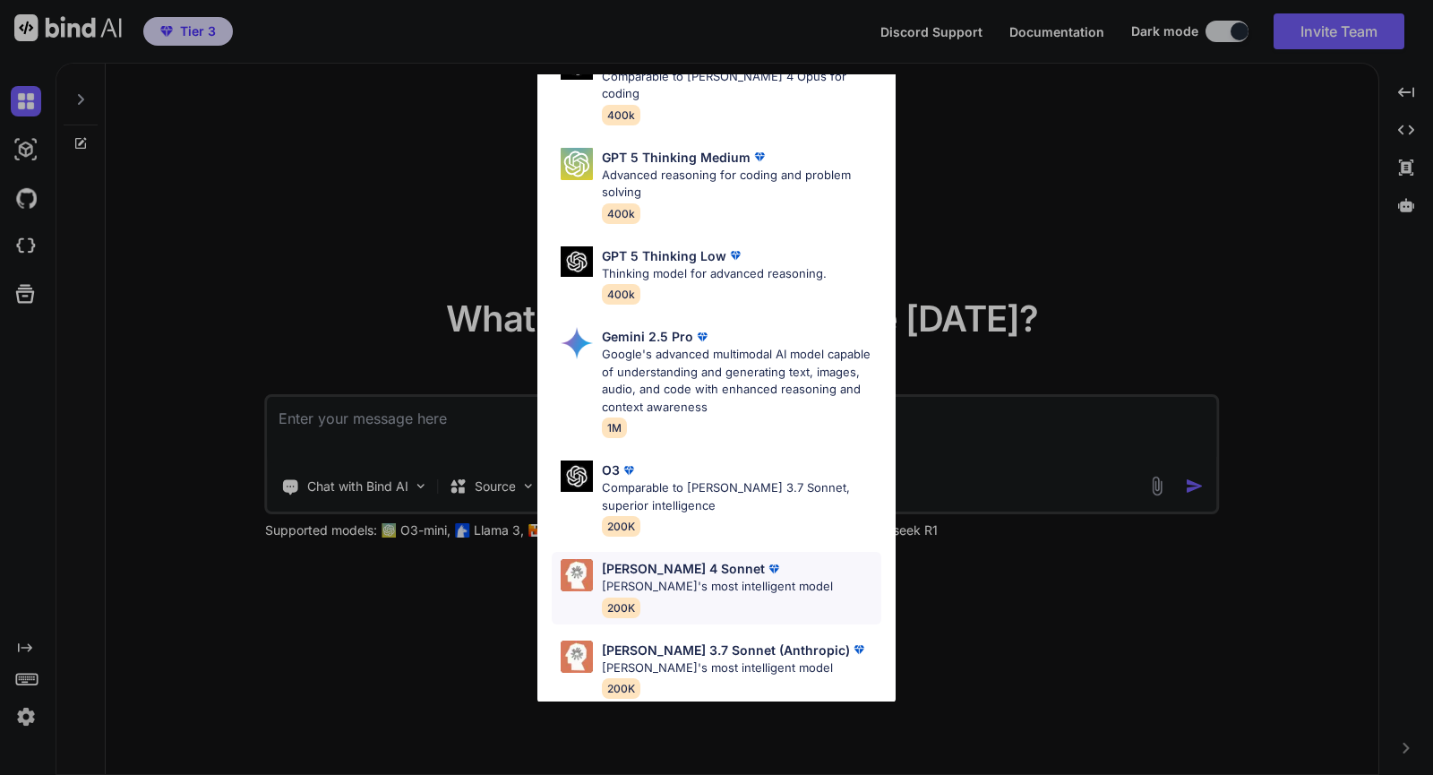
click at [809, 561] on div "[PERSON_NAME] 4 Sonnet [PERSON_NAME]'s most intelligent model 200K" at bounding box center [717, 588] width 330 height 73
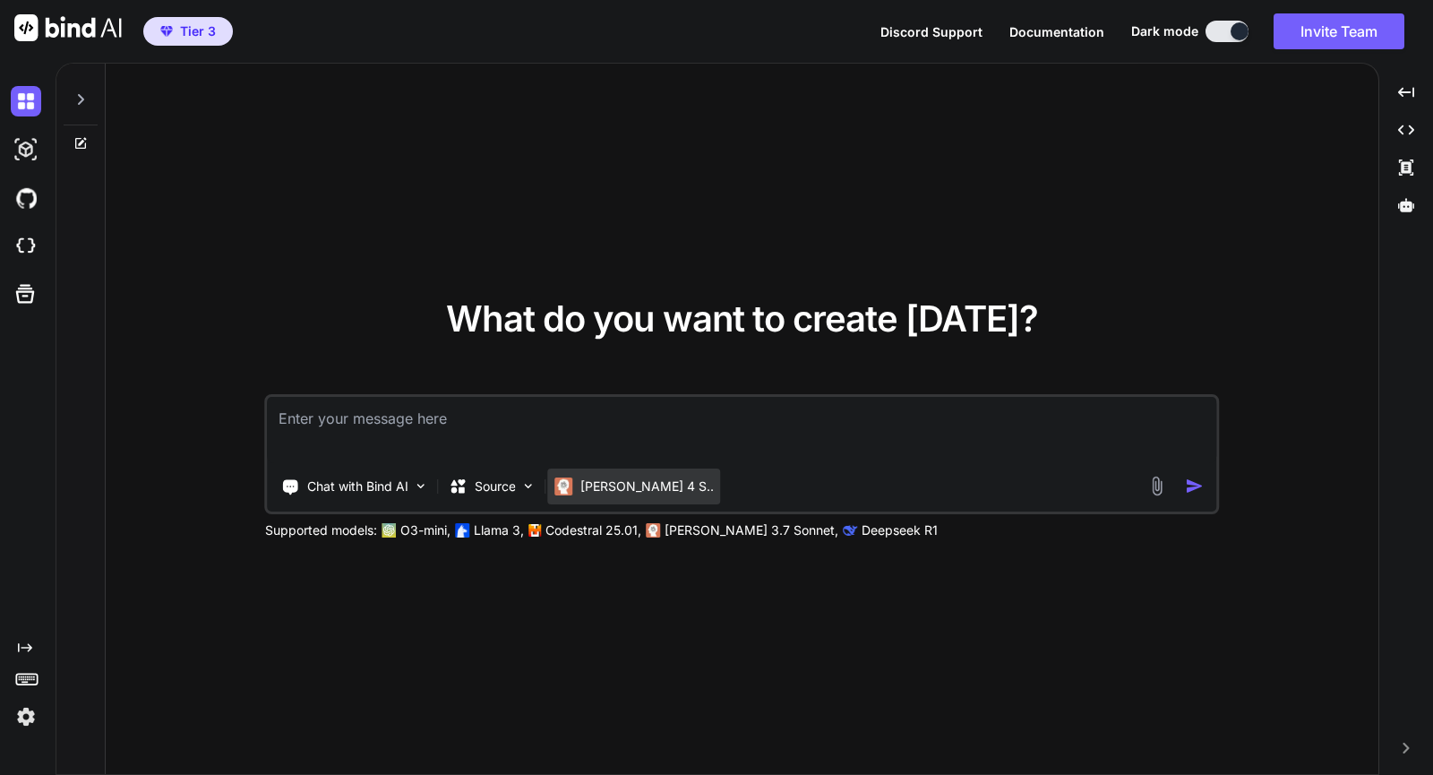
click at [646, 489] on p "[PERSON_NAME] 4 S.." at bounding box center [646, 486] width 133 height 18
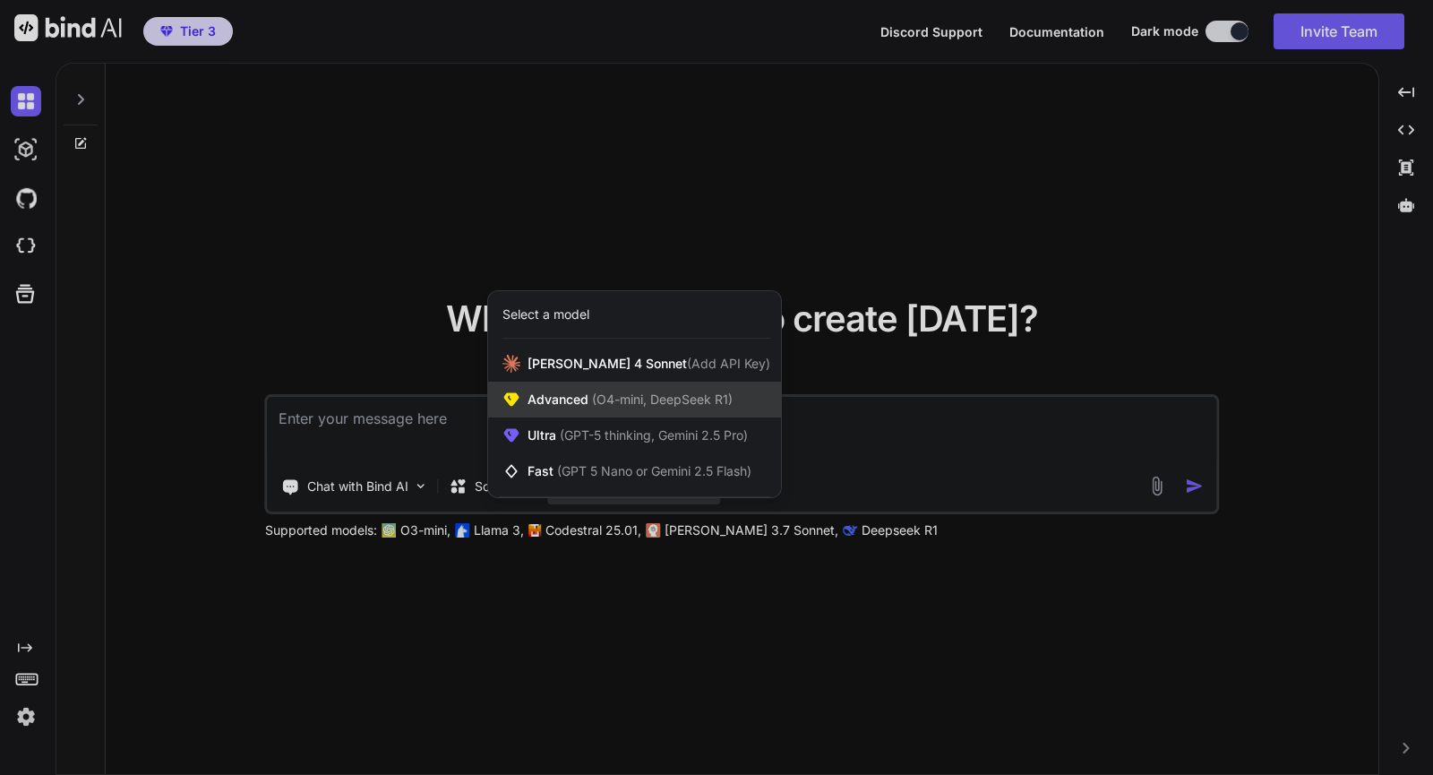
click at [631, 411] on div "Advanced (O4-mini, DeepSeek R1)" at bounding box center [634, 399] width 293 height 36
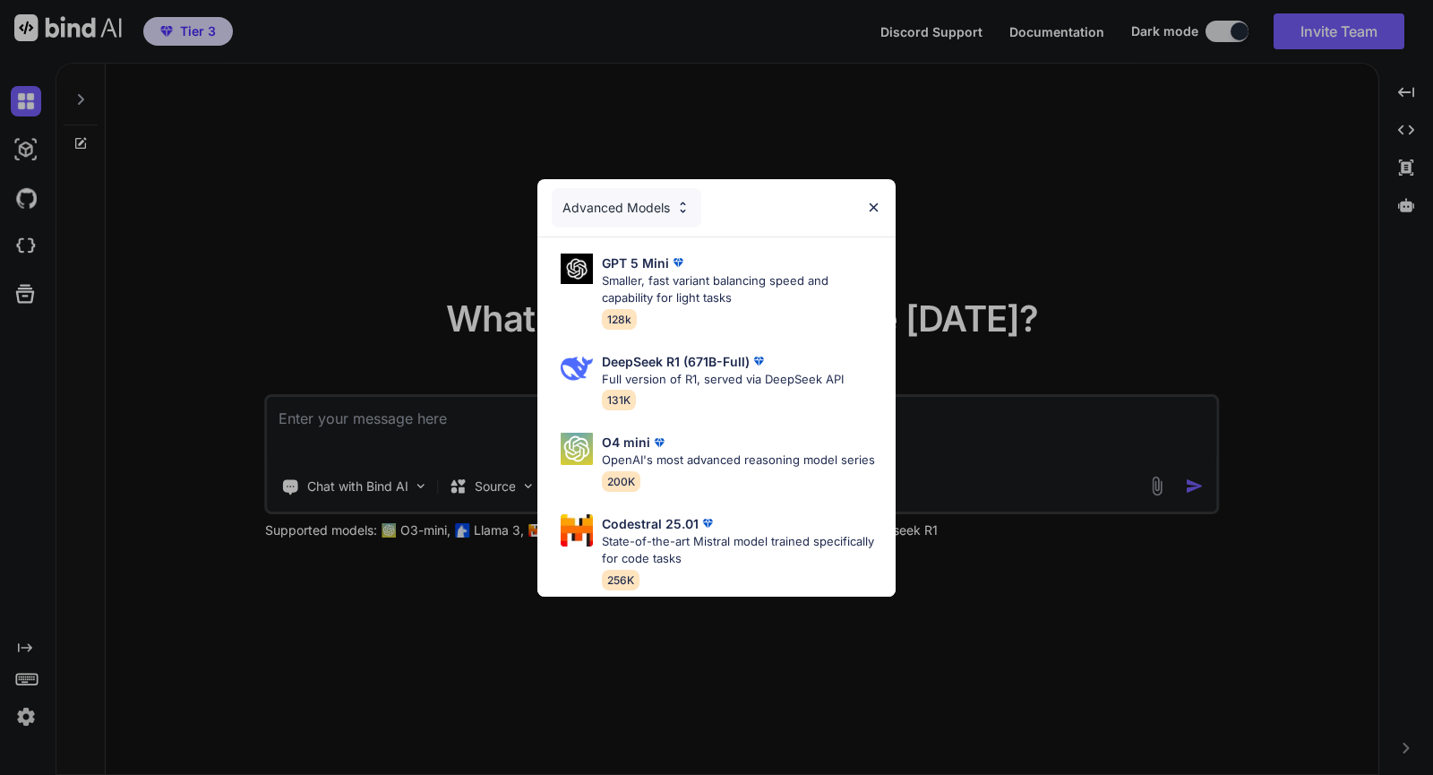
click at [995, 605] on div "Advanced Models GPT 5 Mini Smaller, fast variant balancing speed and capability…" at bounding box center [716, 387] width 1433 height 775
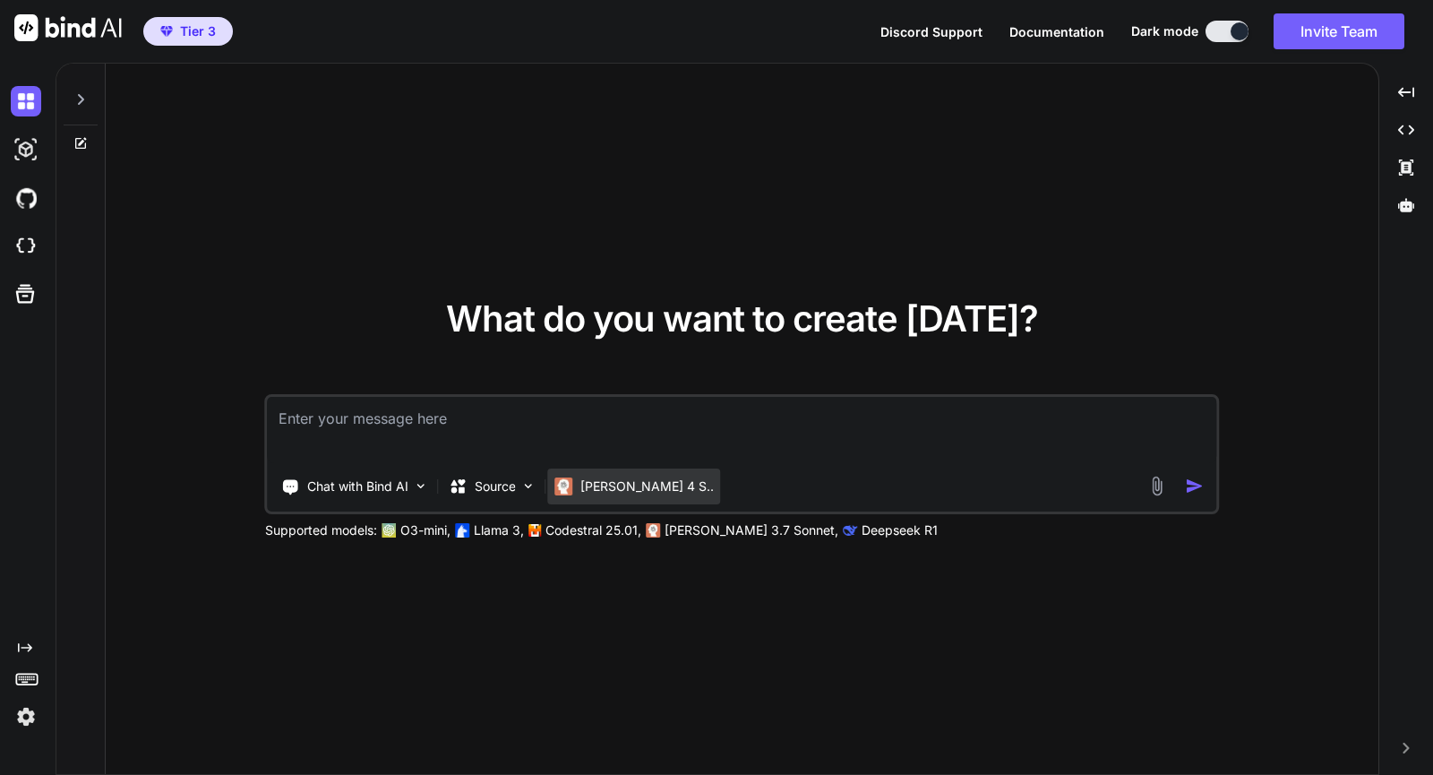
click at [640, 494] on p "[PERSON_NAME] 4 S.." at bounding box center [646, 486] width 133 height 18
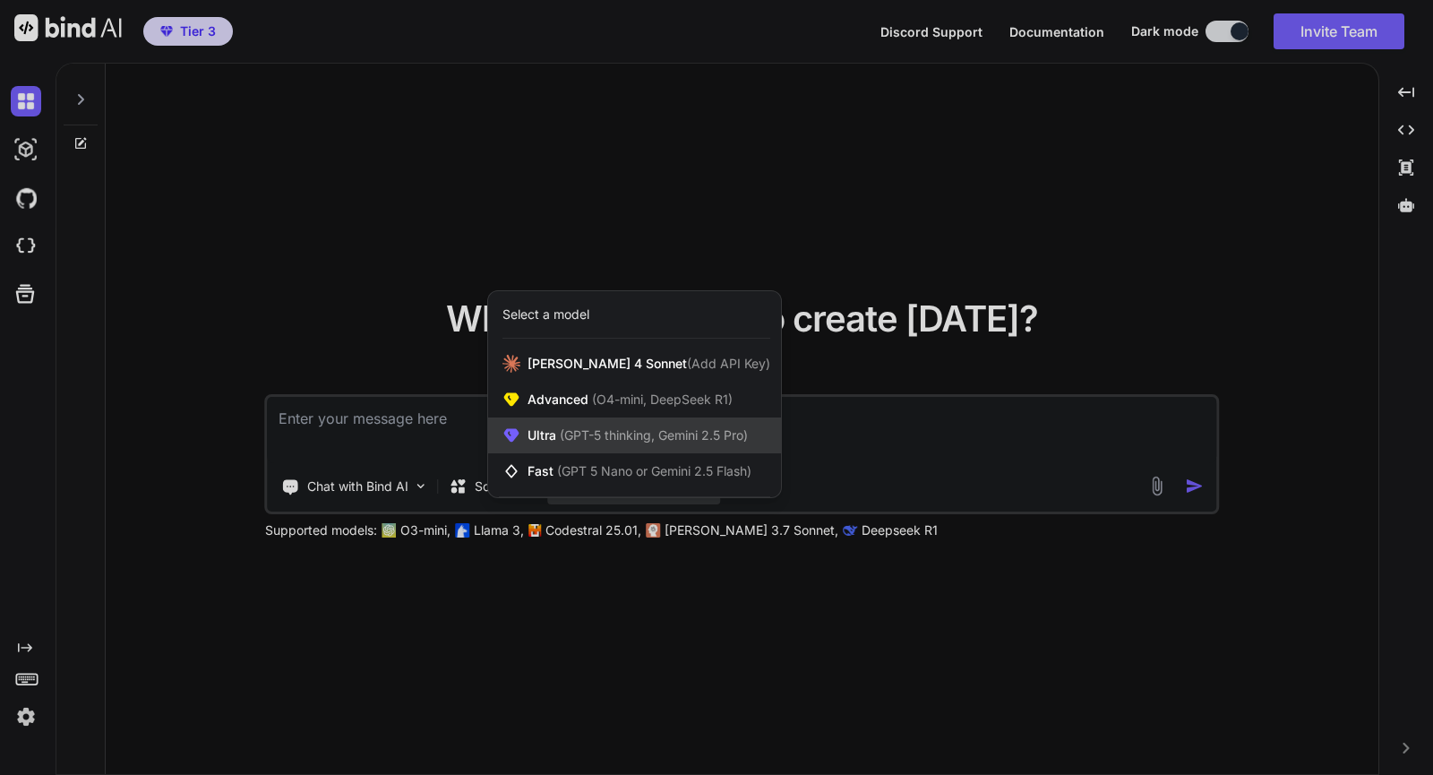
click at [644, 450] on div "Ultra (GPT-5 thinking, Gemini 2.5 Pro)" at bounding box center [634, 435] width 293 height 36
type textarea "x"
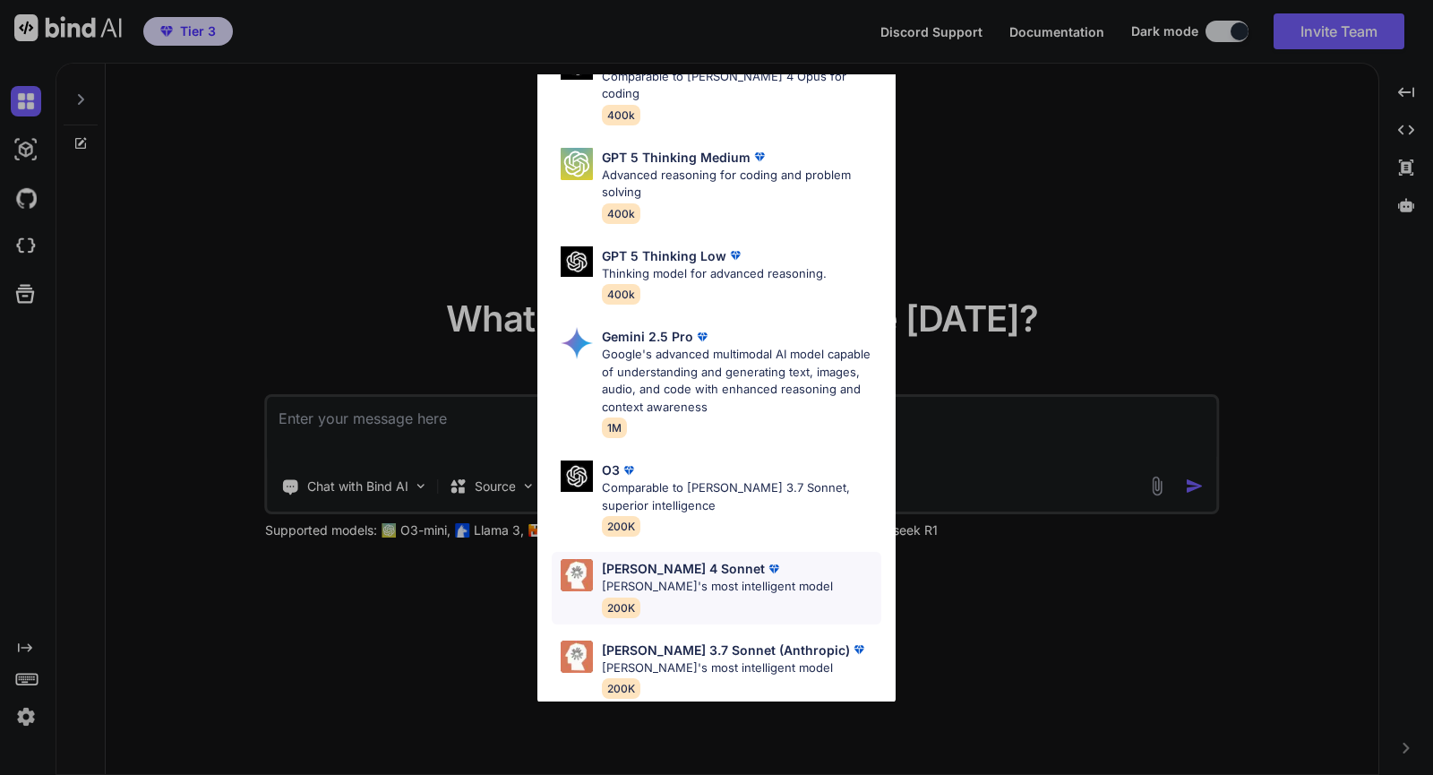
click at [753, 578] on p "[PERSON_NAME]'s most intelligent model" at bounding box center [717, 587] width 231 height 18
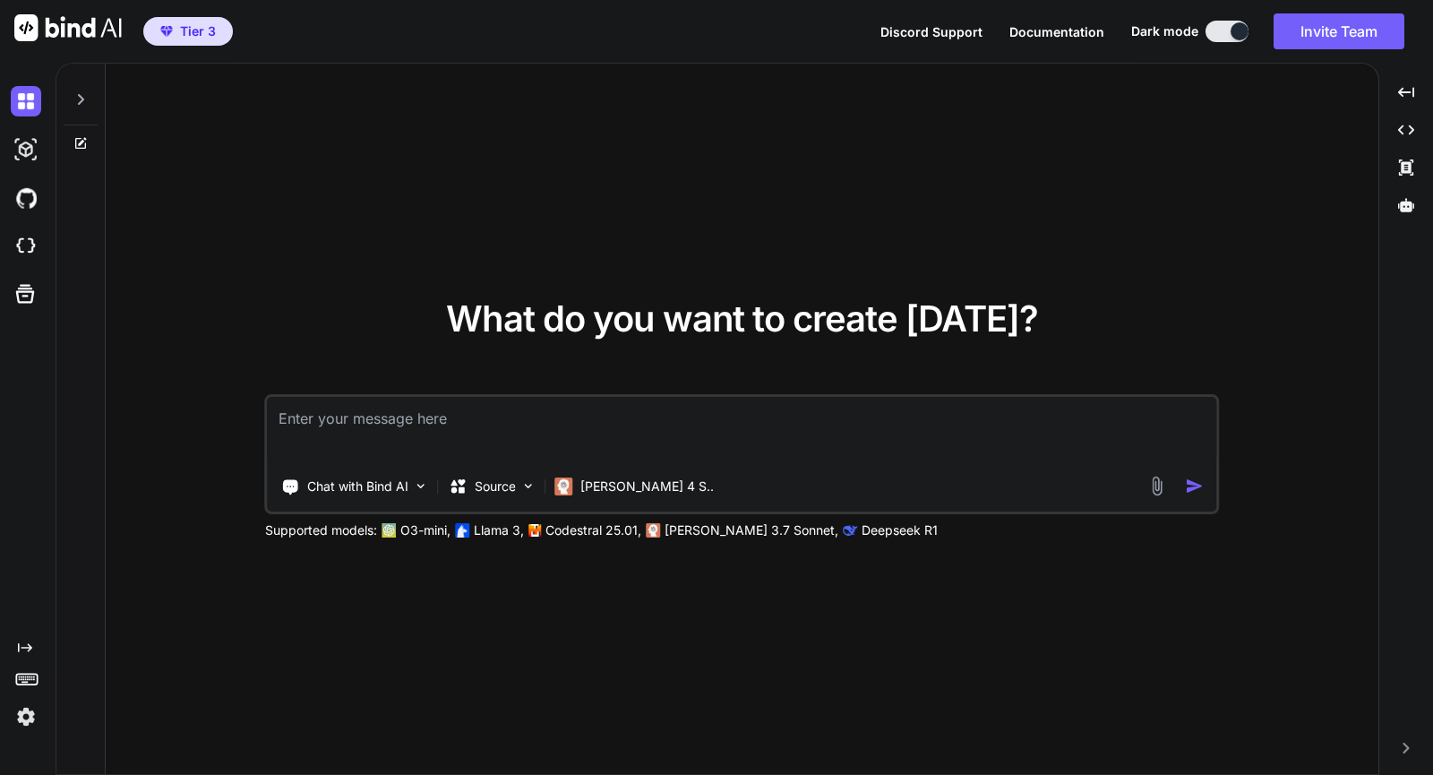
click at [908, 581] on div "What do you want to create [DATE]? Chat with Bind AI Source [PERSON_NAME] 4 S..…" at bounding box center [742, 420] width 1273 height 712
